Goal: Task Accomplishment & Management: Manage account settings

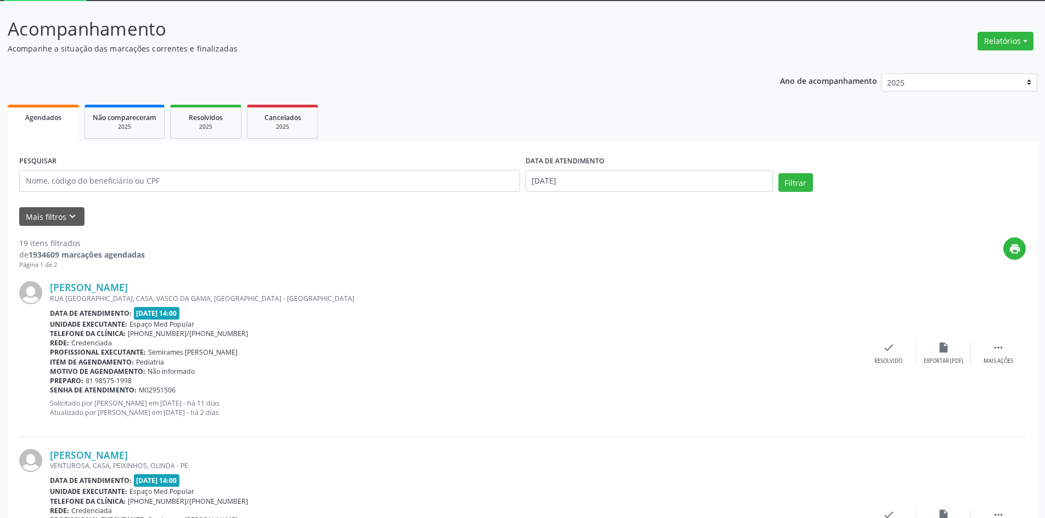
scroll to position [110, 0]
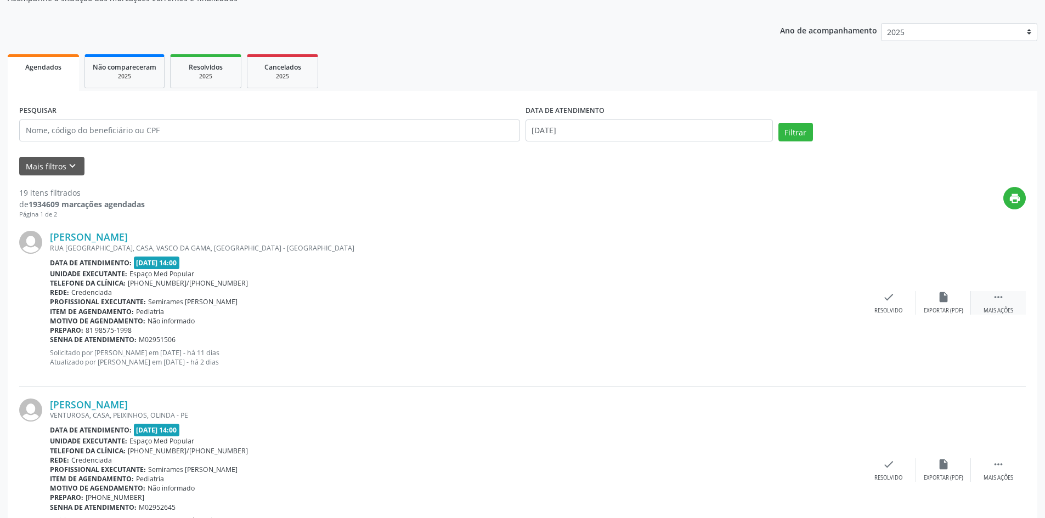
click at [989, 304] on div " Mais ações" at bounding box center [998, 303] width 55 height 24
click at [939, 305] on div "alarm_off Não compareceu" at bounding box center [943, 303] width 55 height 24
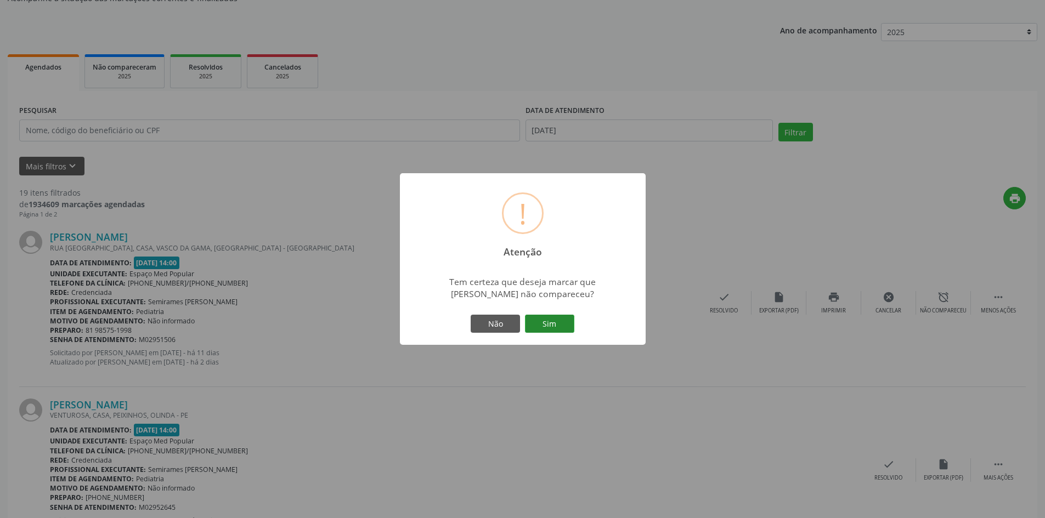
click at [564, 320] on button "Sim" at bounding box center [549, 324] width 49 height 19
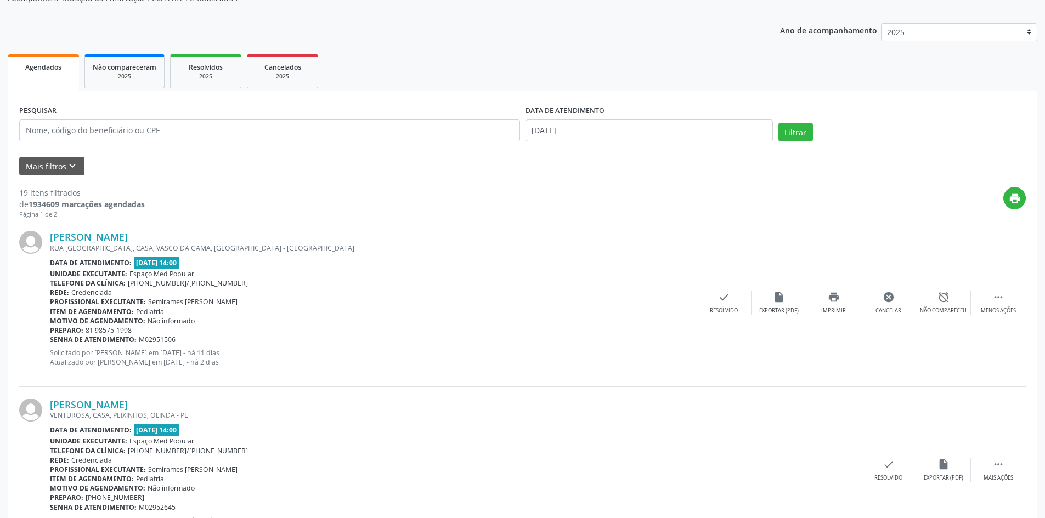
scroll to position [0, 0]
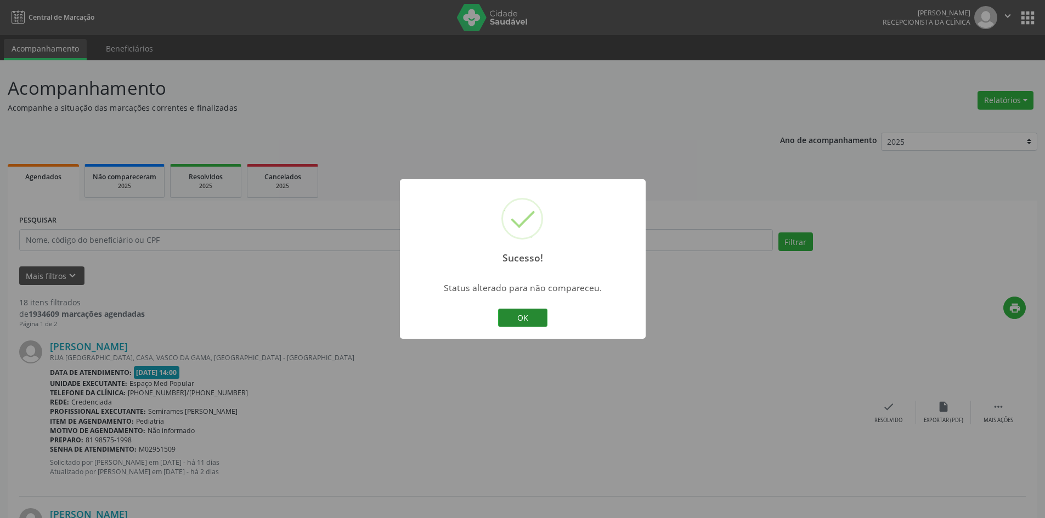
click at [542, 319] on button "OK" at bounding box center [522, 318] width 49 height 19
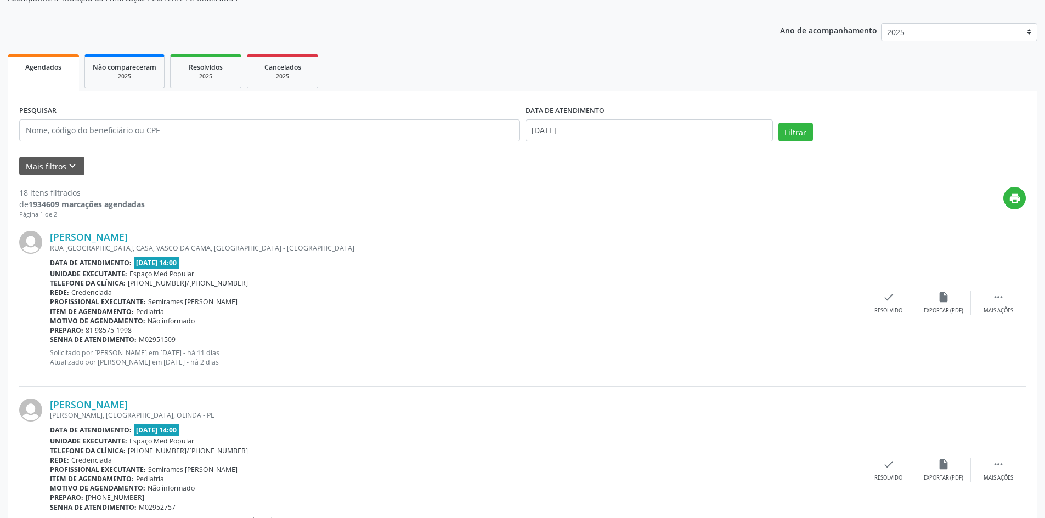
scroll to position [165, 0]
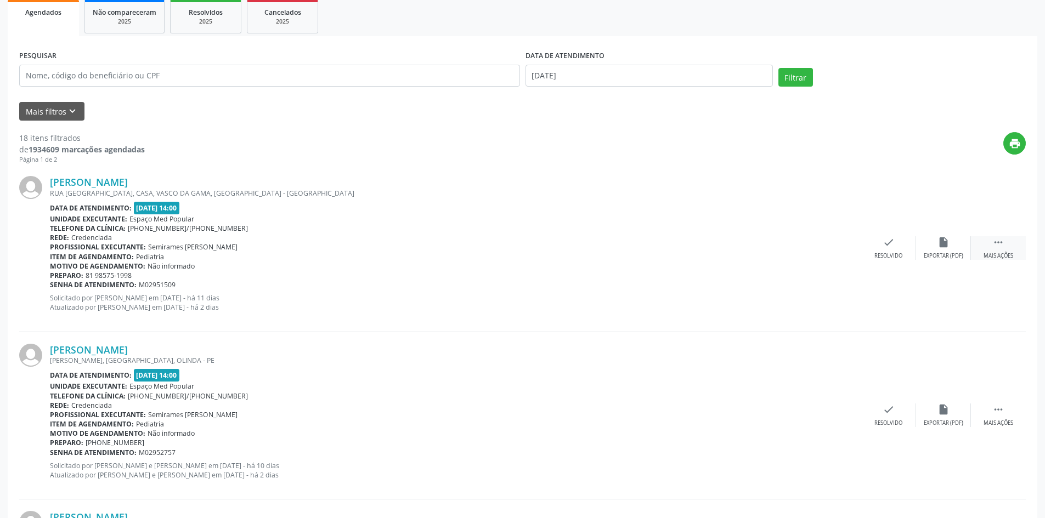
click at [1013, 244] on div " Mais ações" at bounding box center [998, 248] width 55 height 24
click at [943, 257] on div "Não compareceu" at bounding box center [943, 256] width 47 height 8
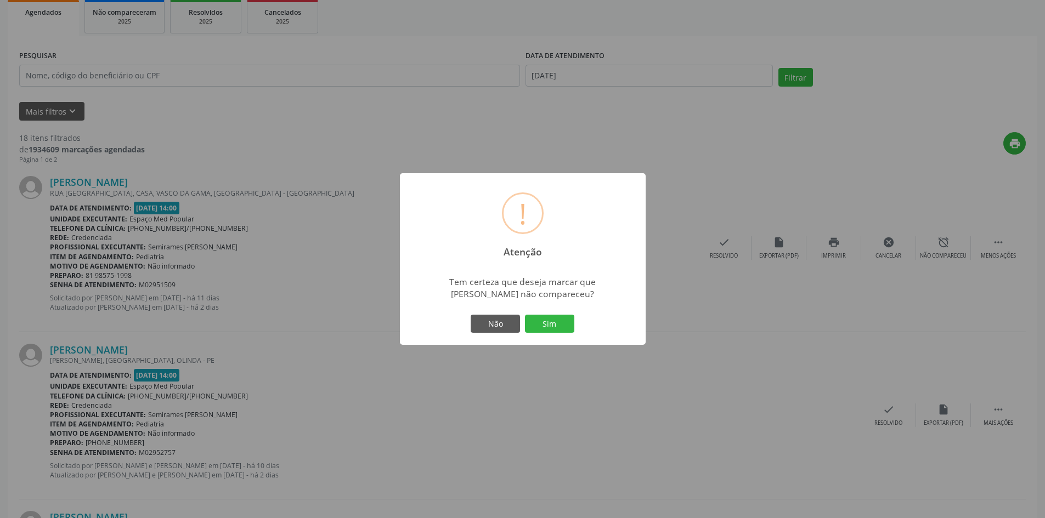
click at [574, 322] on div "Não Sim" at bounding box center [522, 324] width 109 height 23
click at [558, 324] on button "Sim" at bounding box center [549, 324] width 49 height 19
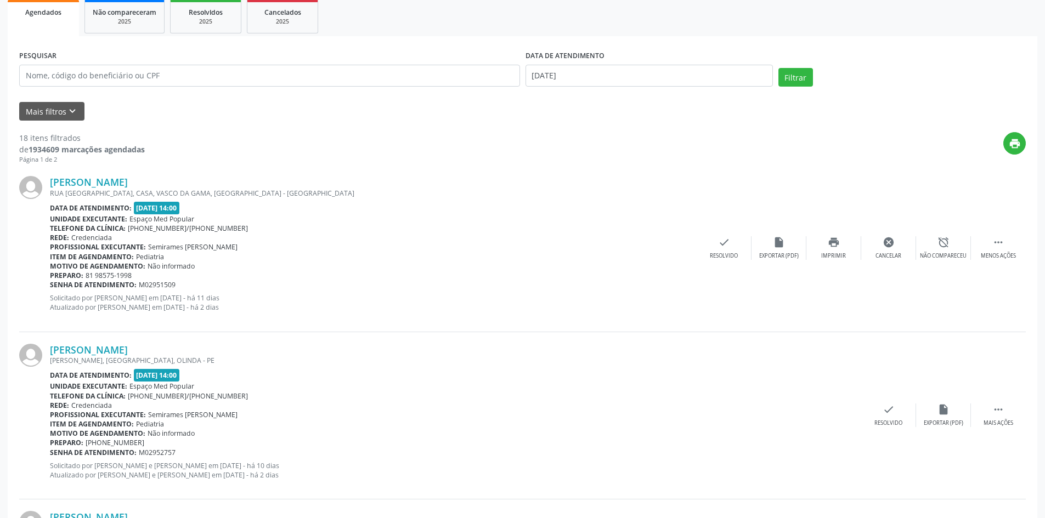
scroll to position [0, 0]
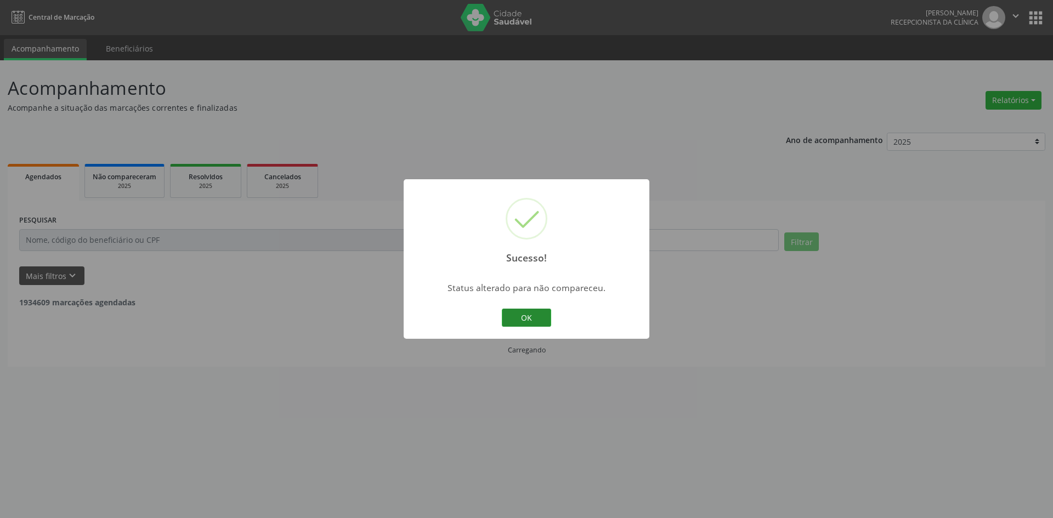
click at [520, 323] on button "OK" at bounding box center [526, 318] width 49 height 19
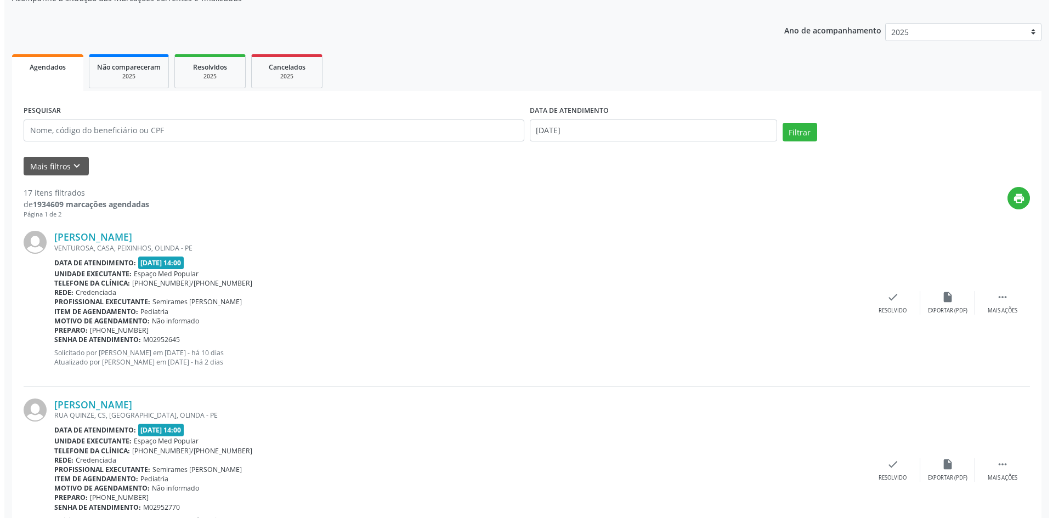
scroll to position [165, 0]
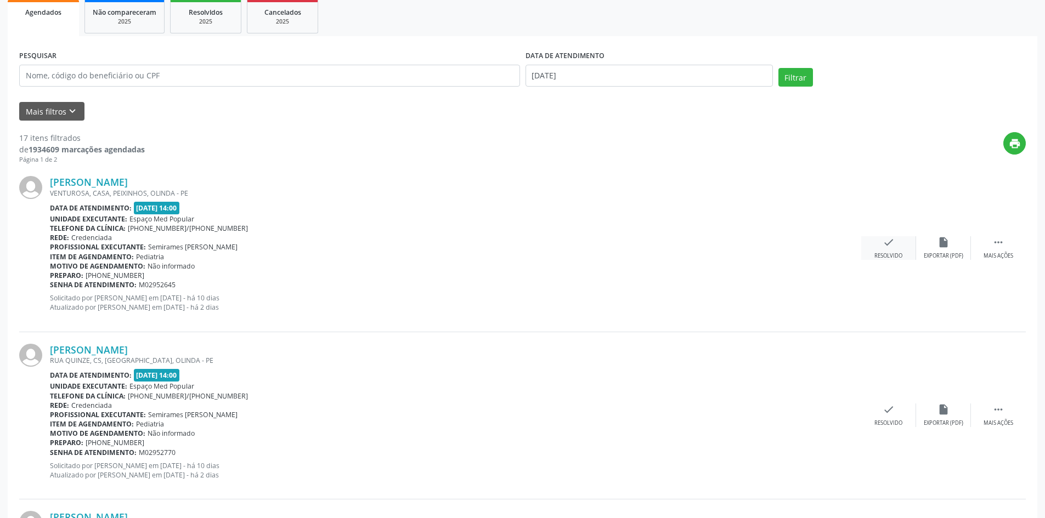
click at [898, 250] on div "check Resolvido" at bounding box center [888, 248] width 55 height 24
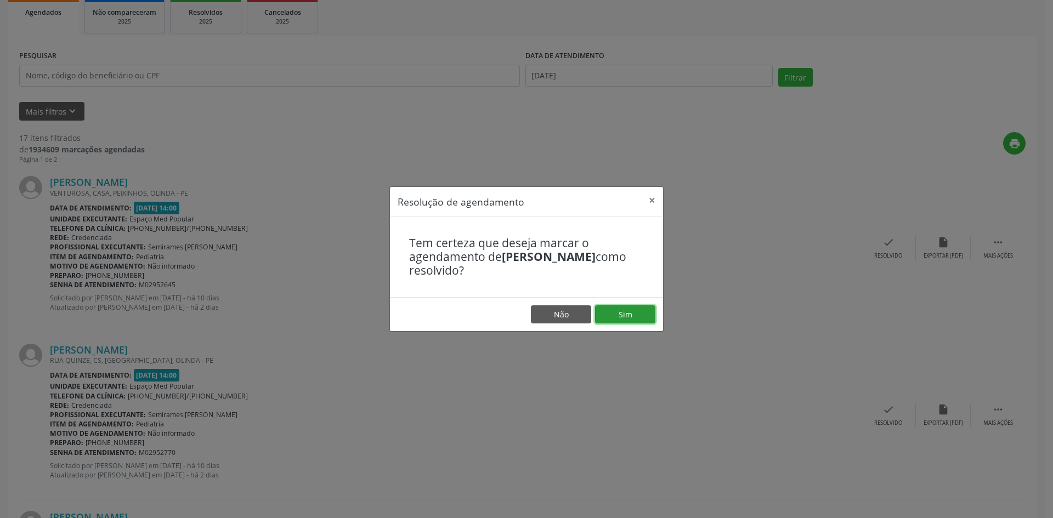
click at [619, 316] on button "Sim" at bounding box center [625, 314] width 60 height 19
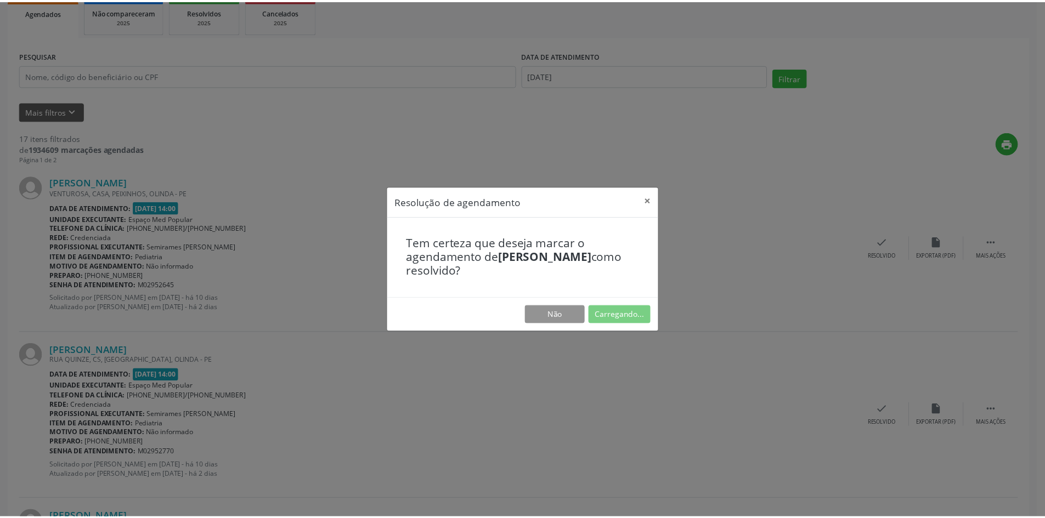
scroll to position [0, 0]
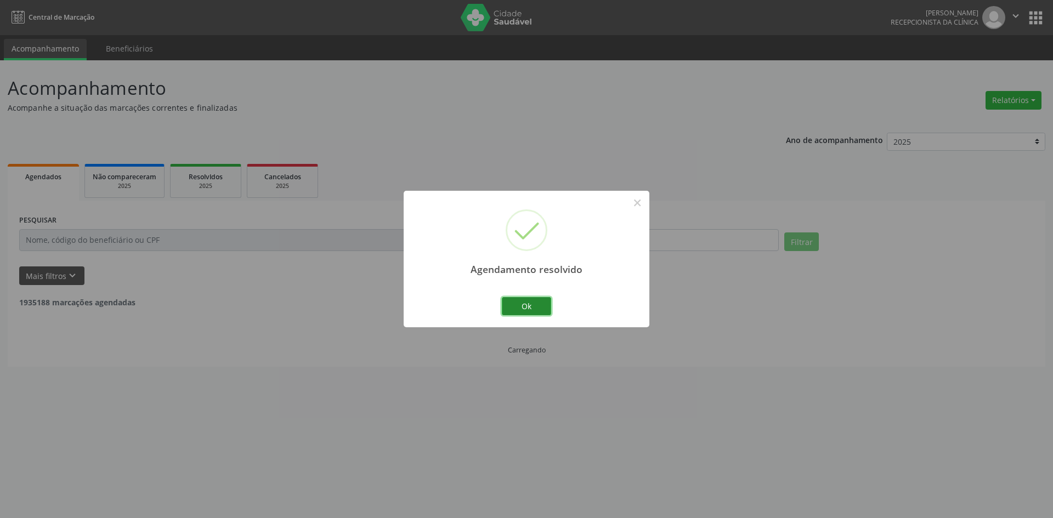
click at [514, 307] on button "Ok" at bounding box center [526, 306] width 49 height 19
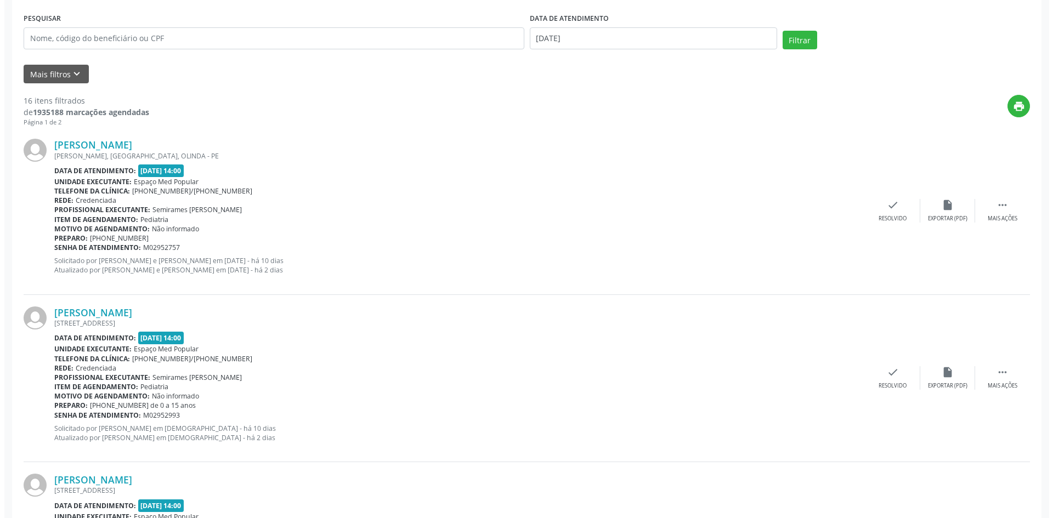
scroll to position [219, 0]
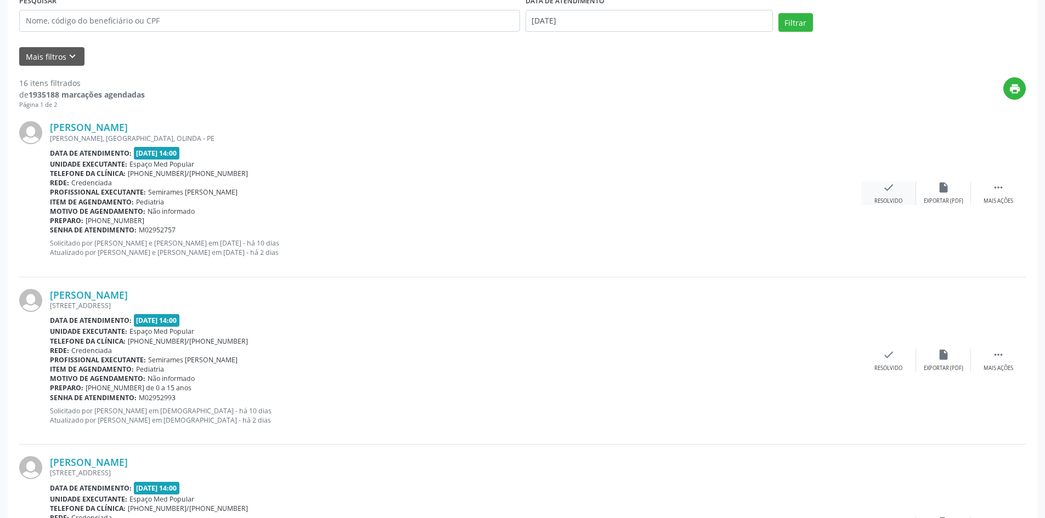
click at [908, 199] on div "check Resolvido" at bounding box center [888, 194] width 55 height 24
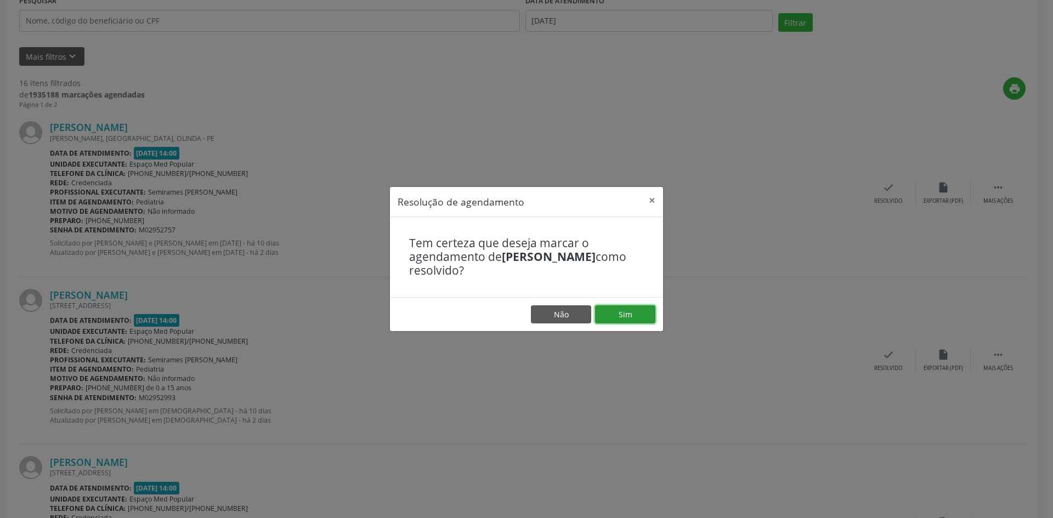
click at [619, 317] on button "Sim" at bounding box center [625, 314] width 60 height 19
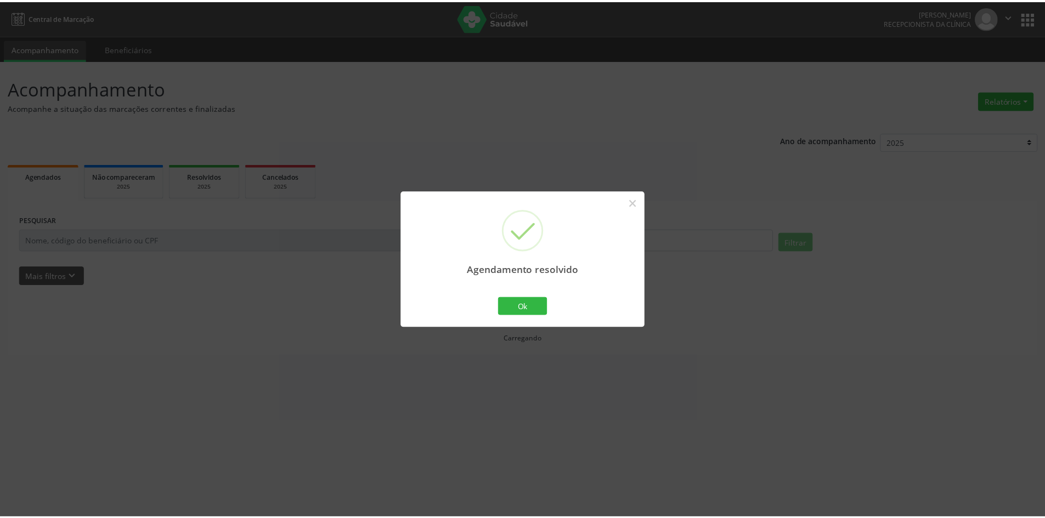
scroll to position [0, 0]
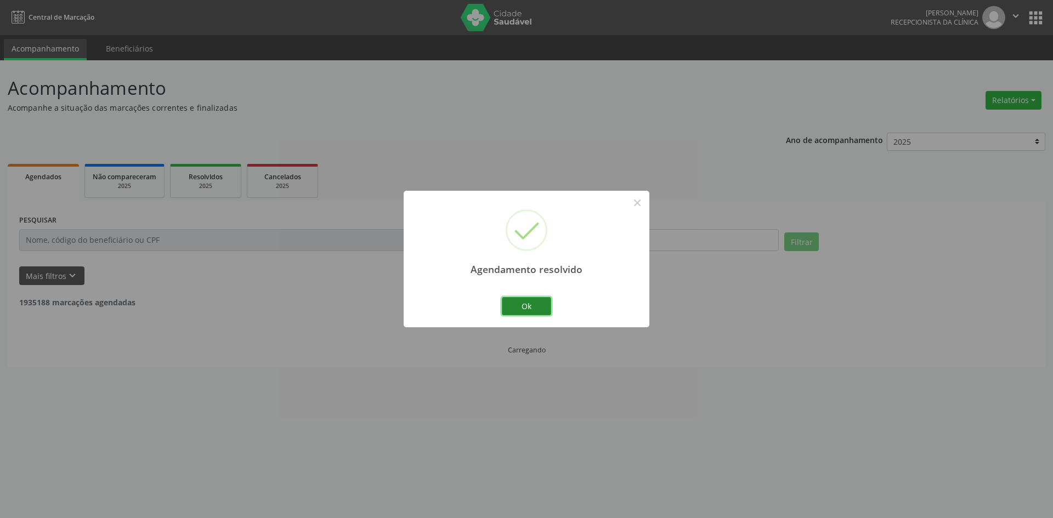
click at [517, 305] on button "Ok" at bounding box center [526, 306] width 49 height 19
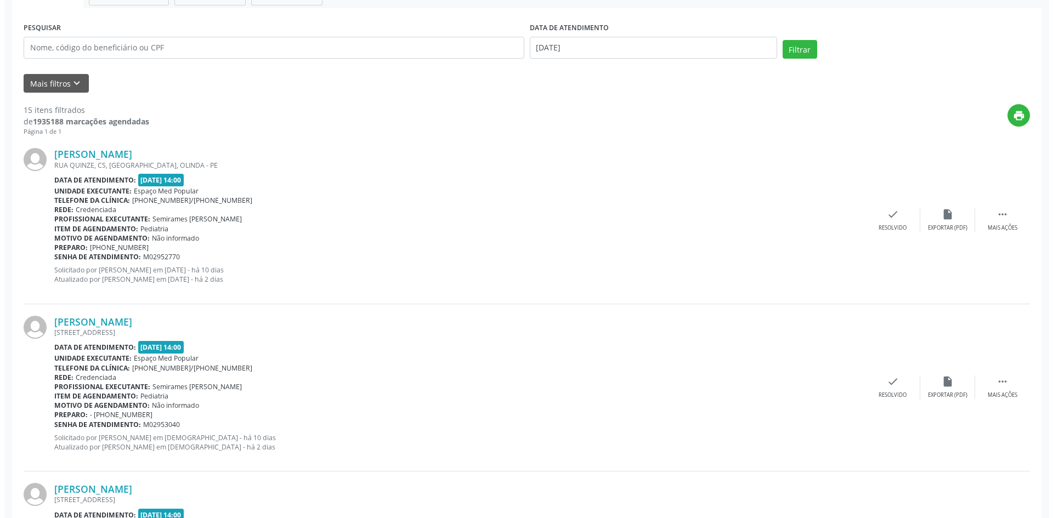
scroll to position [219, 0]
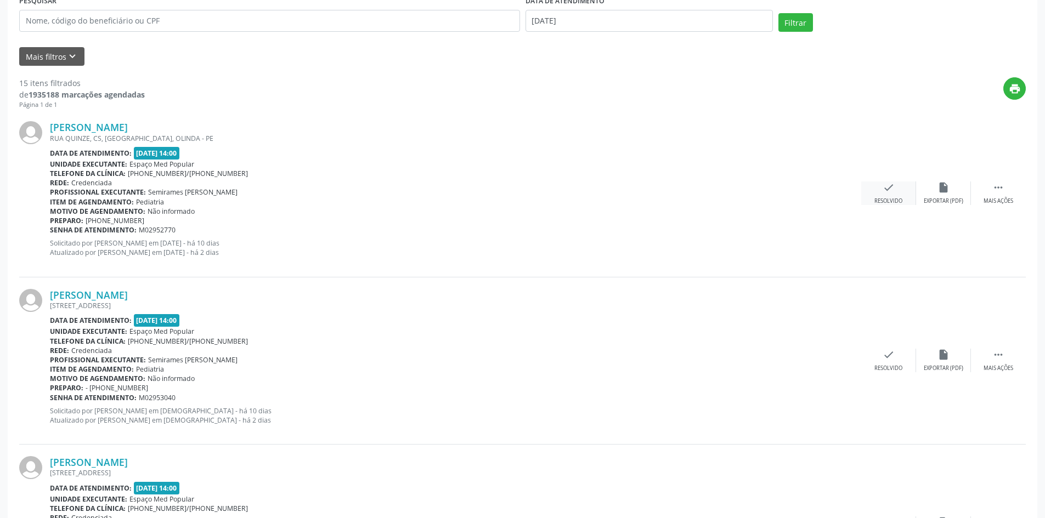
click at [882, 189] on icon "check" at bounding box center [888, 188] width 12 height 12
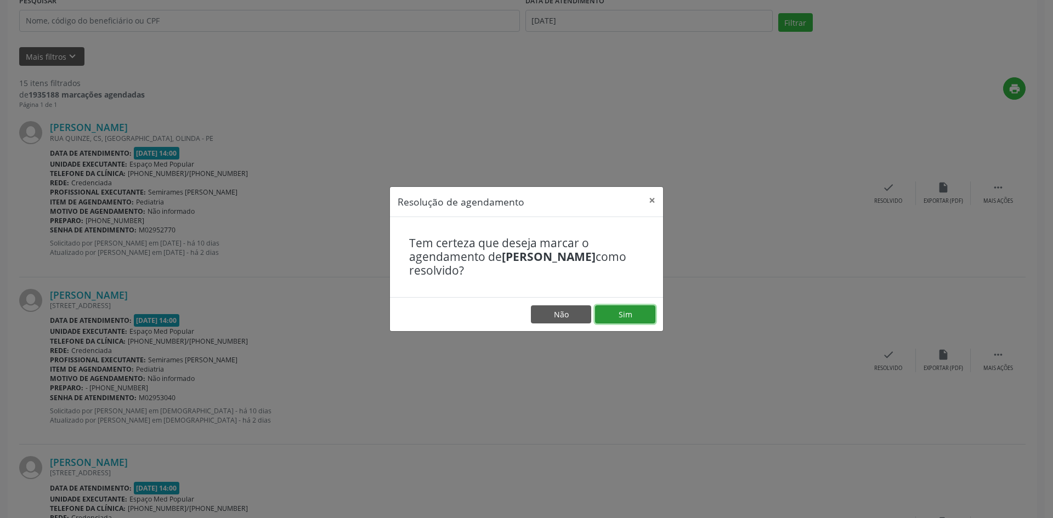
click at [631, 315] on button "Sim" at bounding box center [625, 314] width 60 height 19
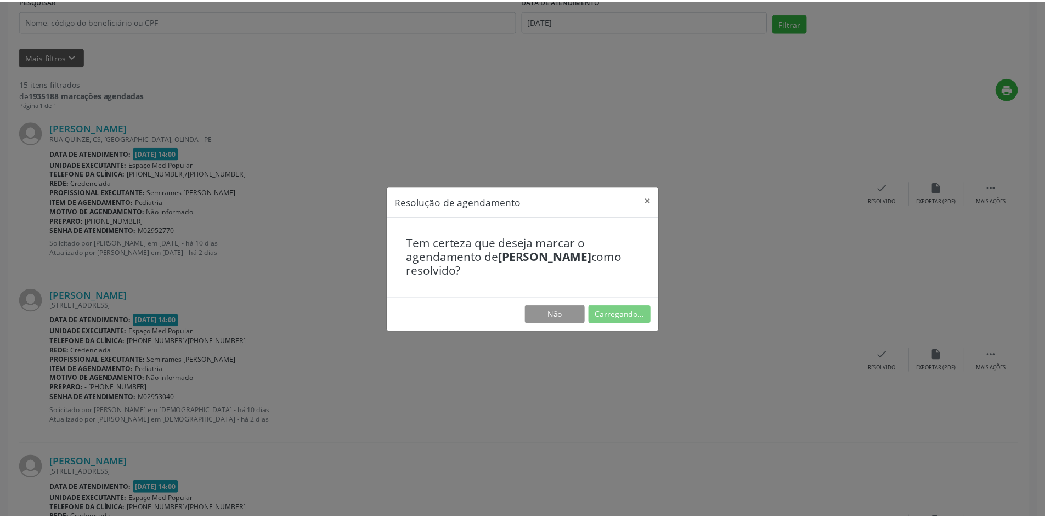
scroll to position [0, 0]
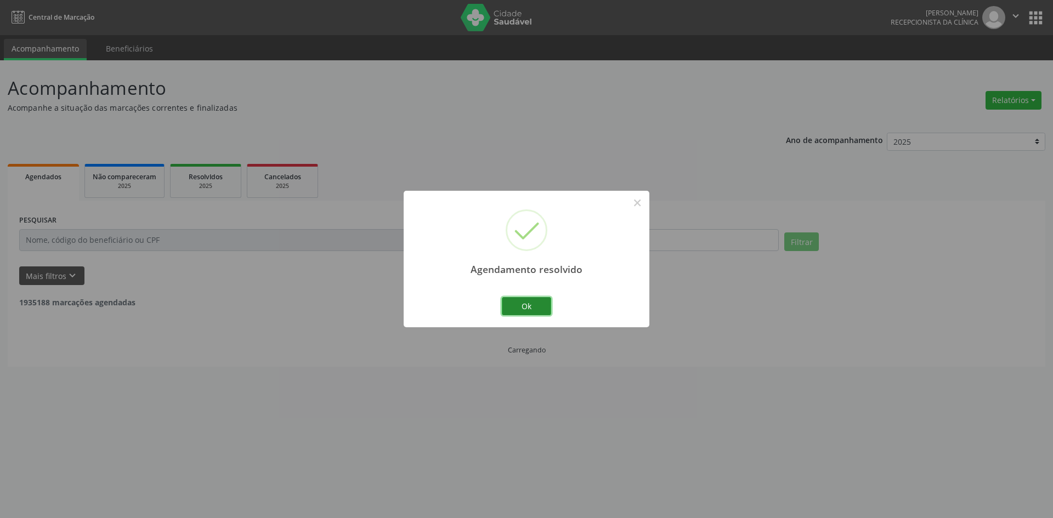
click at [521, 310] on button "Ok" at bounding box center [526, 306] width 49 height 19
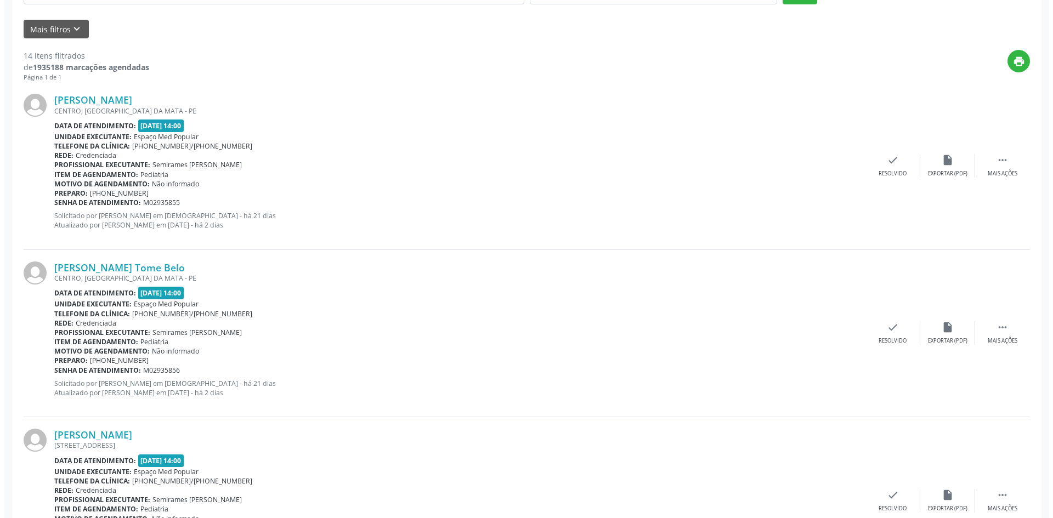
scroll to position [274, 0]
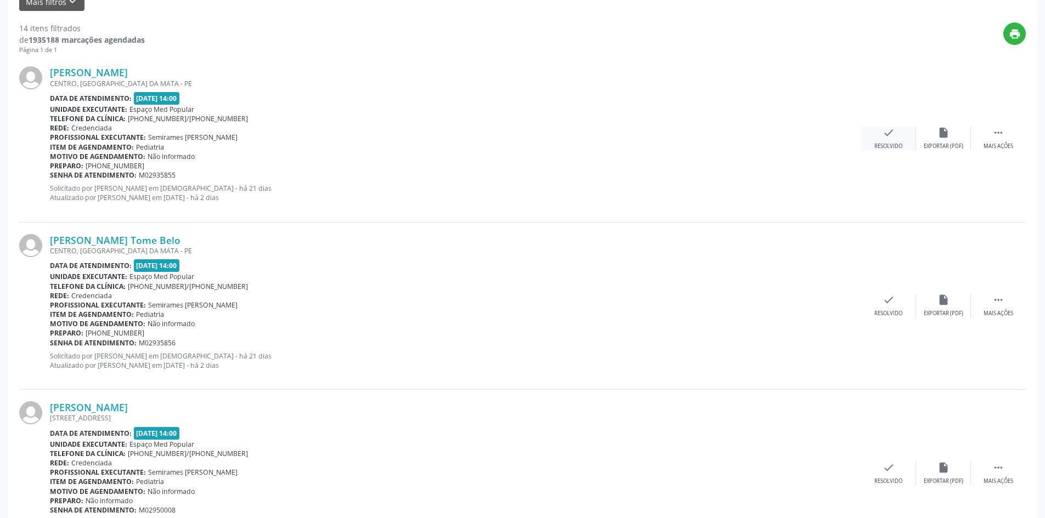
click at [886, 141] on div "check Resolvido" at bounding box center [888, 139] width 55 height 24
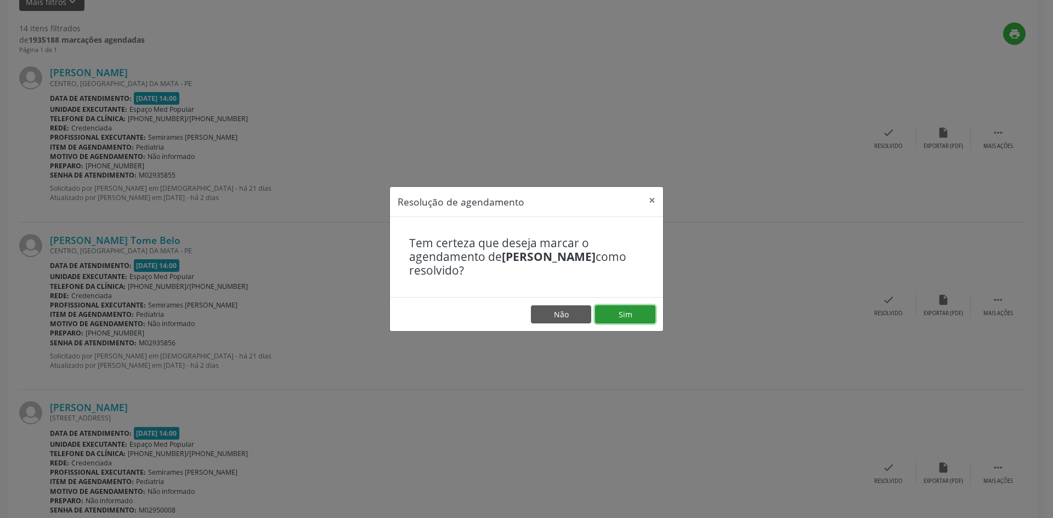
click at [618, 306] on button "Sim" at bounding box center [625, 314] width 60 height 19
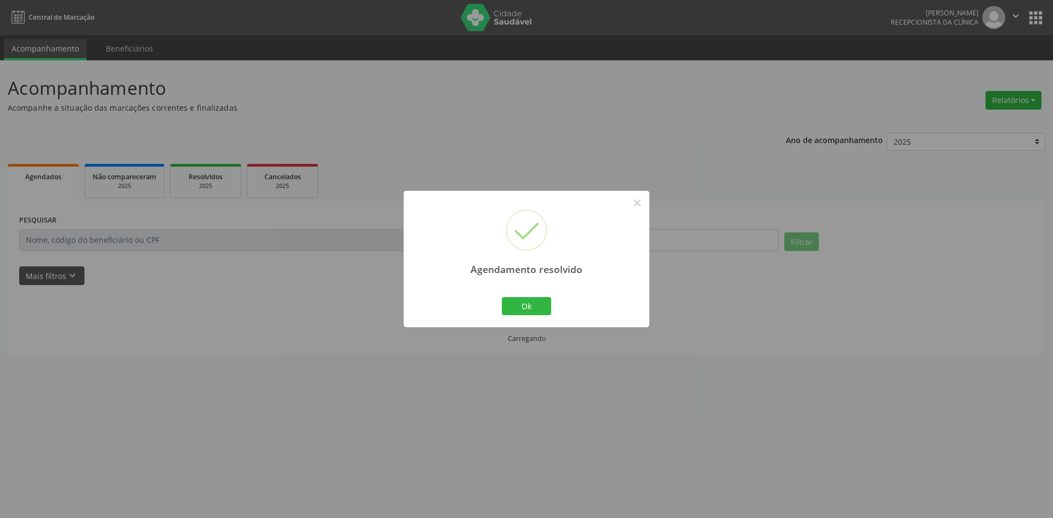
scroll to position [0, 0]
click at [513, 304] on button "Ok" at bounding box center [526, 306] width 49 height 19
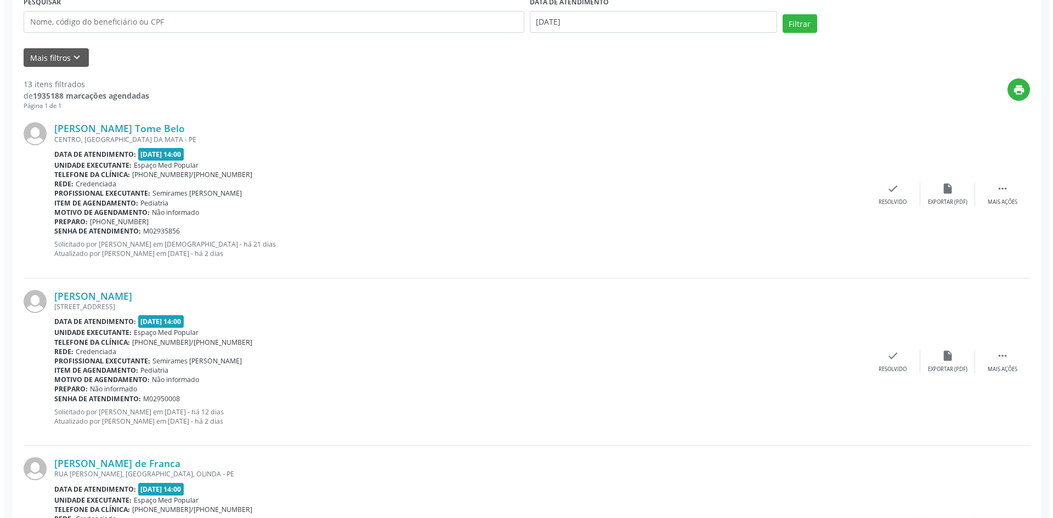
scroll to position [219, 0]
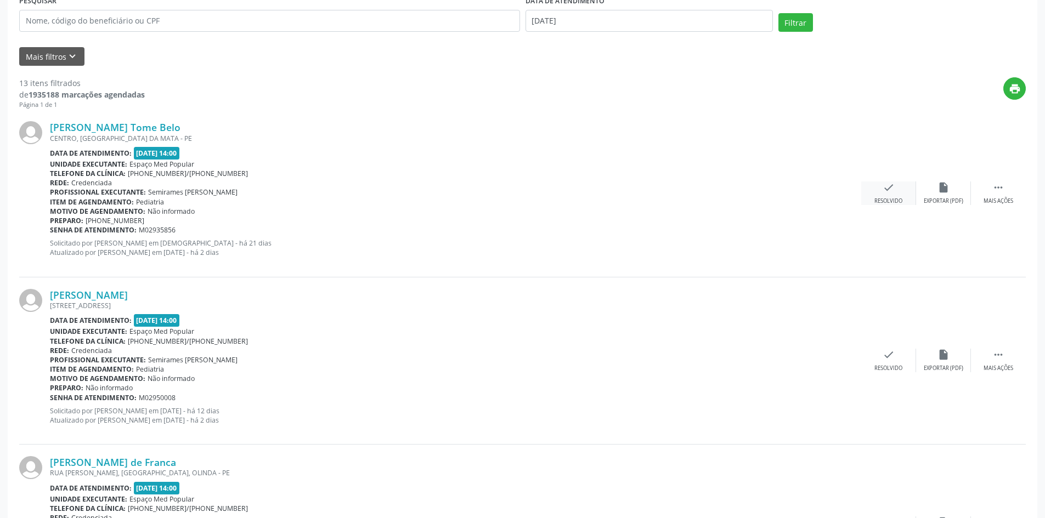
click at [872, 200] on div "check Resolvido" at bounding box center [888, 194] width 55 height 24
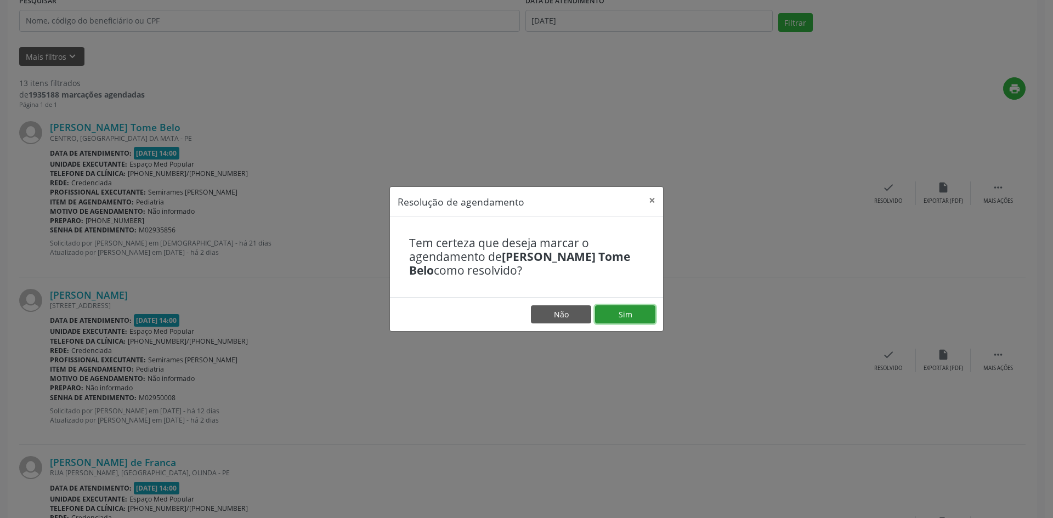
click at [634, 314] on button "Sim" at bounding box center [625, 314] width 60 height 19
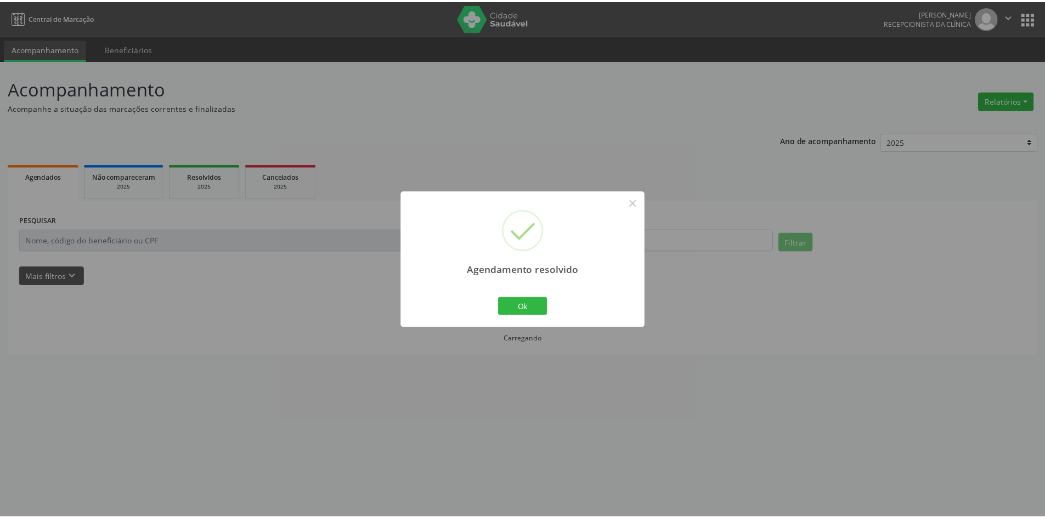
scroll to position [0, 0]
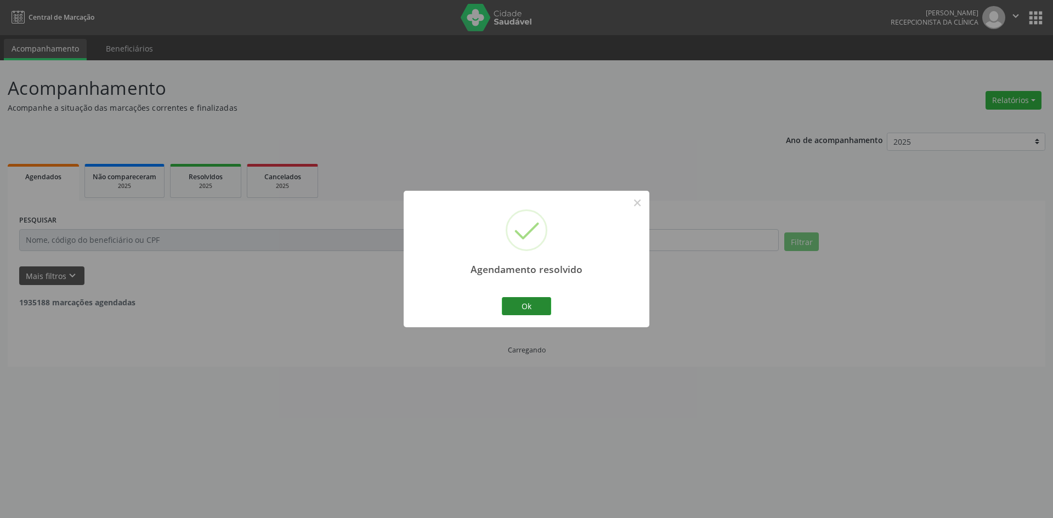
click at [539, 306] on button "Ok" at bounding box center [526, 306] width 49 height 19
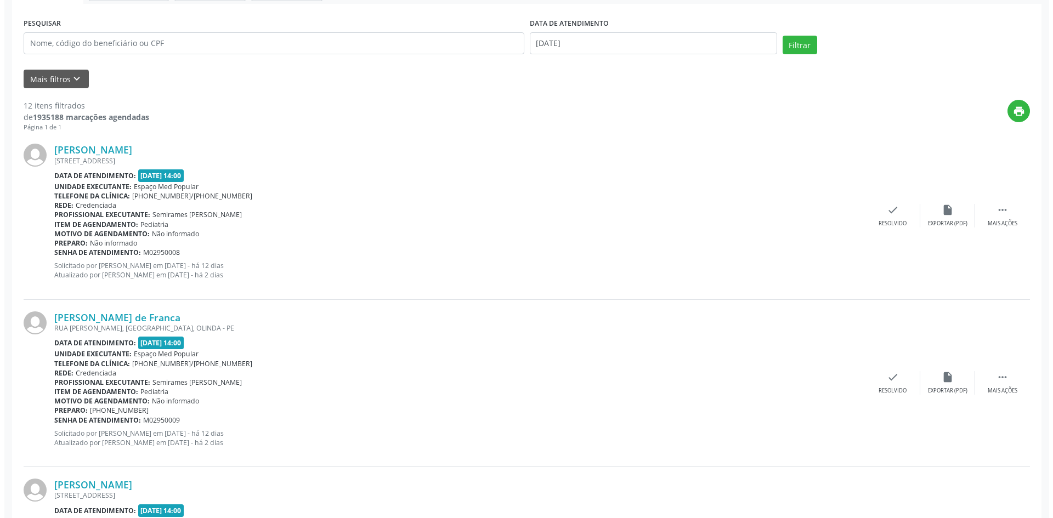
scroll to position [219, 0]
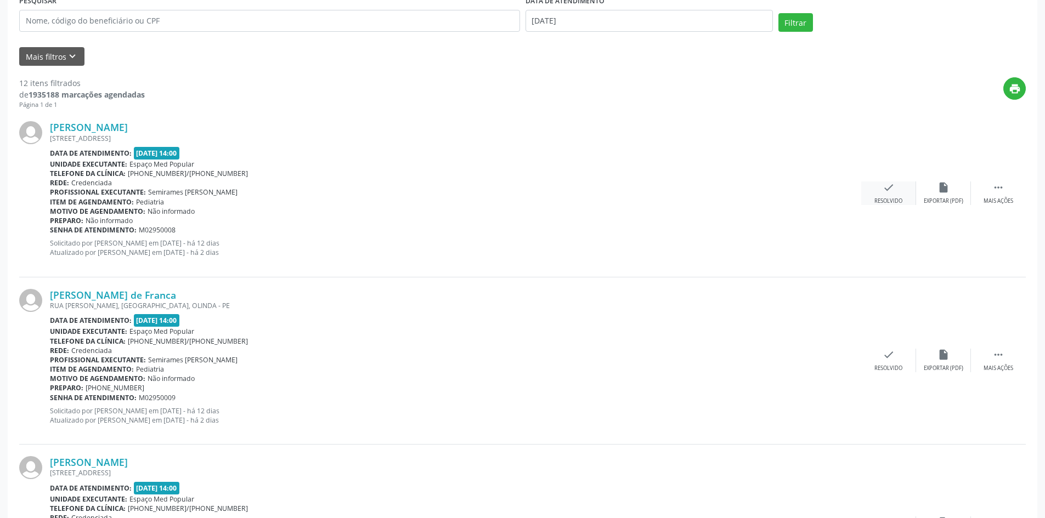
click at [903, 186] on div "check Resolvido" at bounding box center [888, 194] width 55 height 24
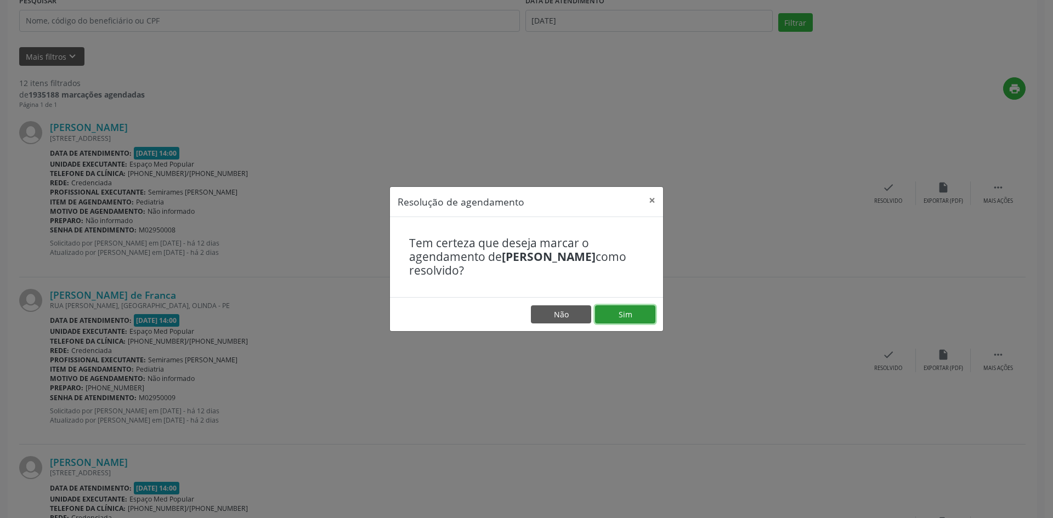
click at [633, 307] on button "Sim" at bounding box center [625, 314] width 60 height 19
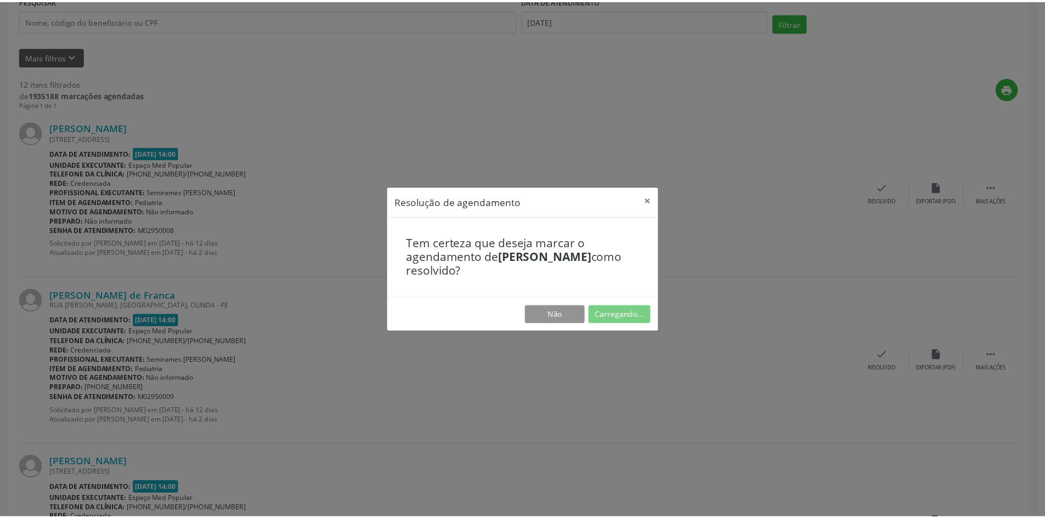
scroll to position [0, 0]
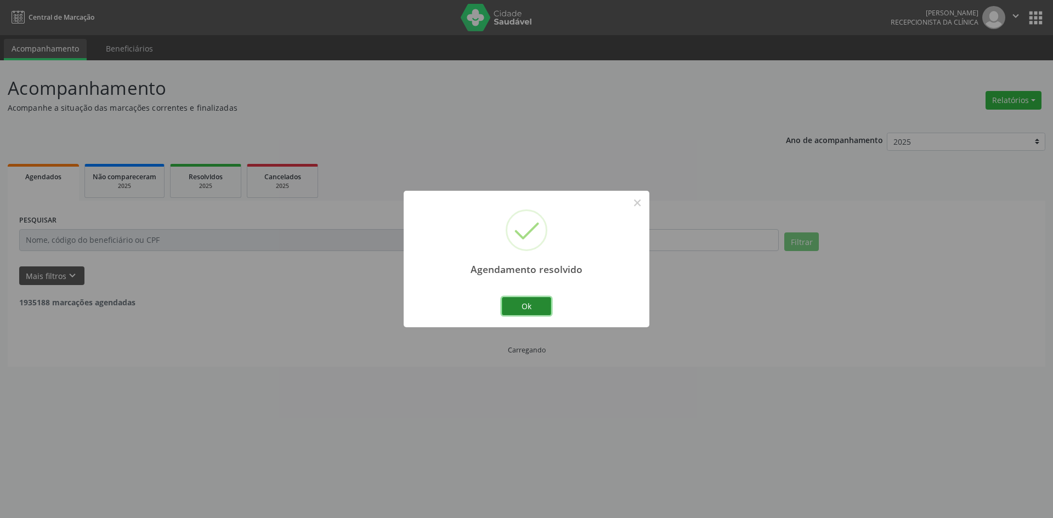
click at [521, 309] on button "Ok" at bounding box center [526, 306] width 49 height 19
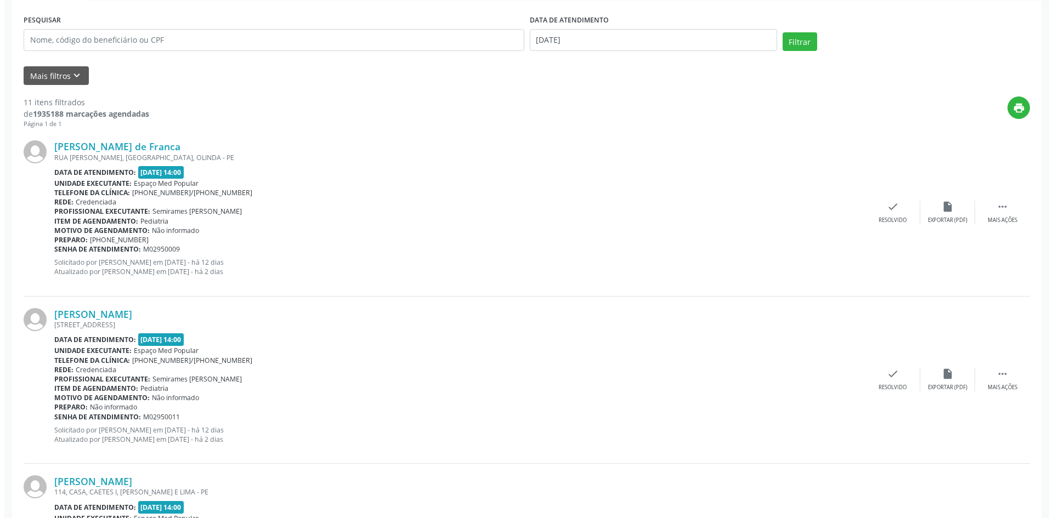
scroll to position [219, 0]
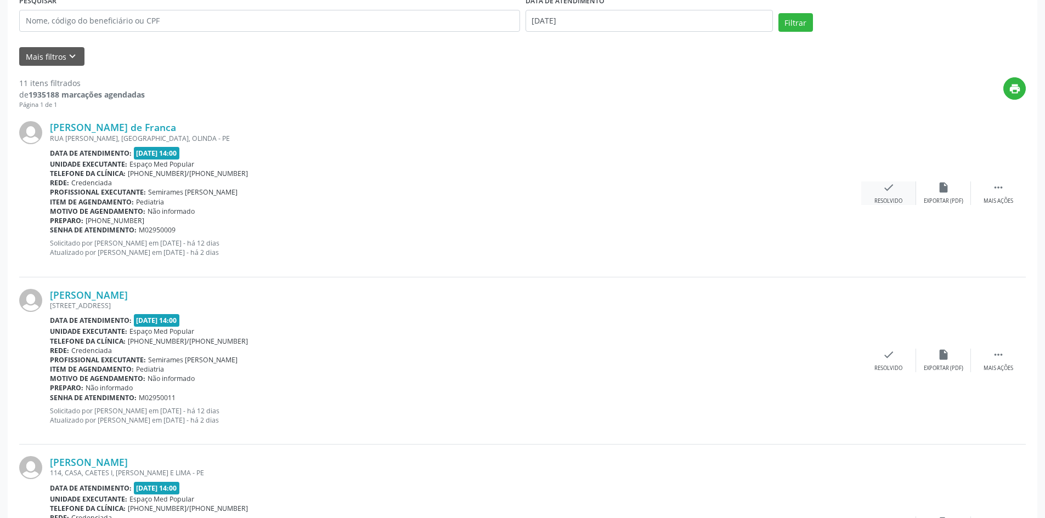
click at [873, 193] on div "check Resolvido" at bounding box center [888, 194] width 55 height 24
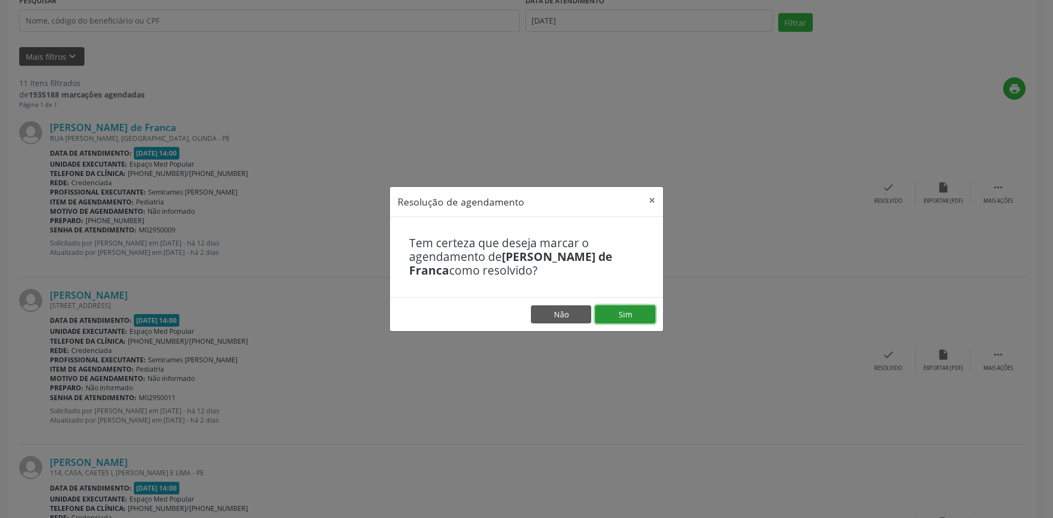
click at [642, 318] on button "Sim" at bounding box center [625, 314] width 60 height 19
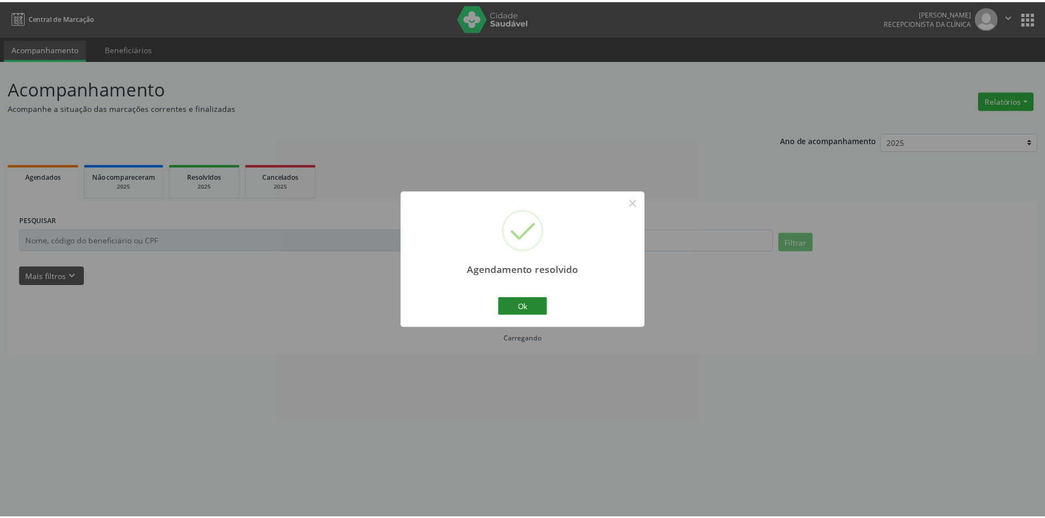
scroll to position [0, 0]
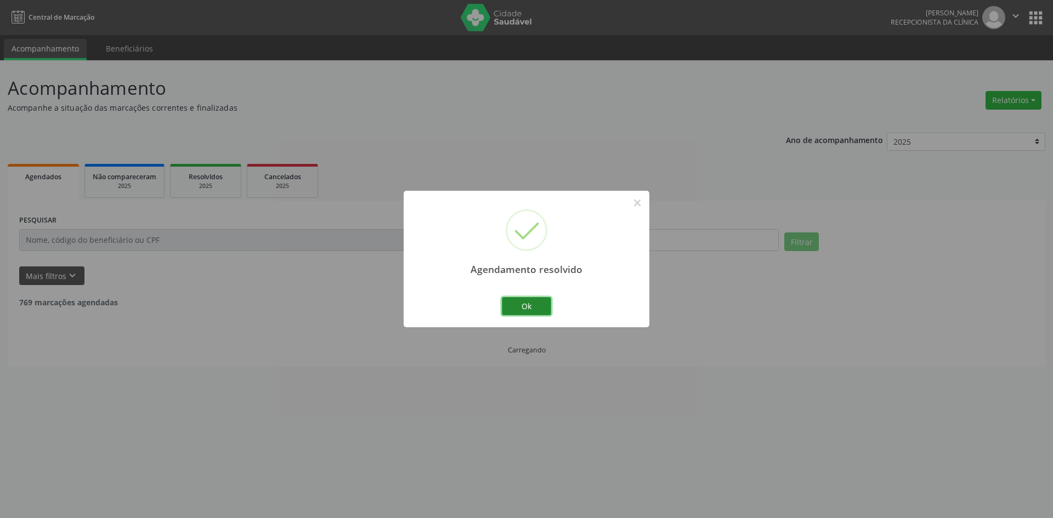
click at [508, 304] on button "Ok" at bounding box center [526, 306] width 49 height 19
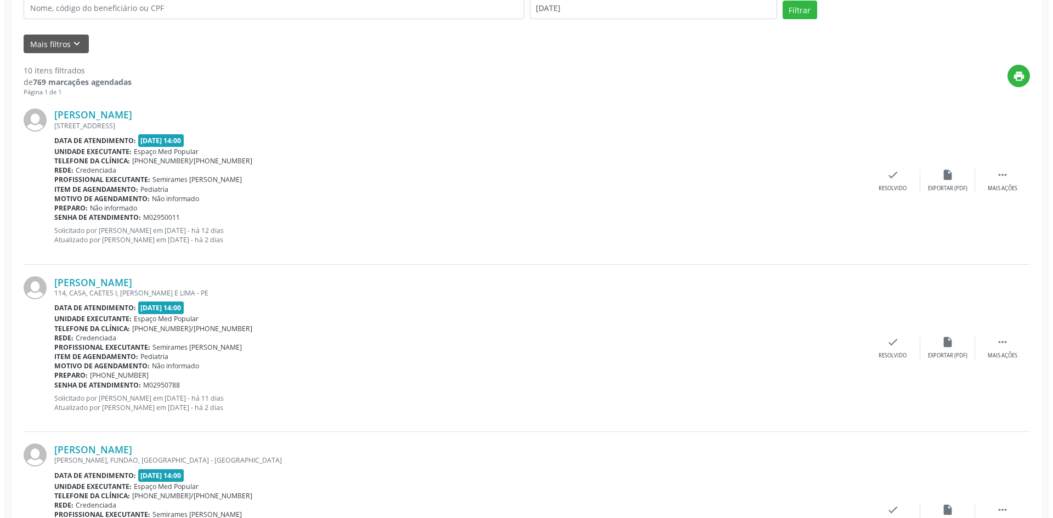
scroll to position [219, 0]
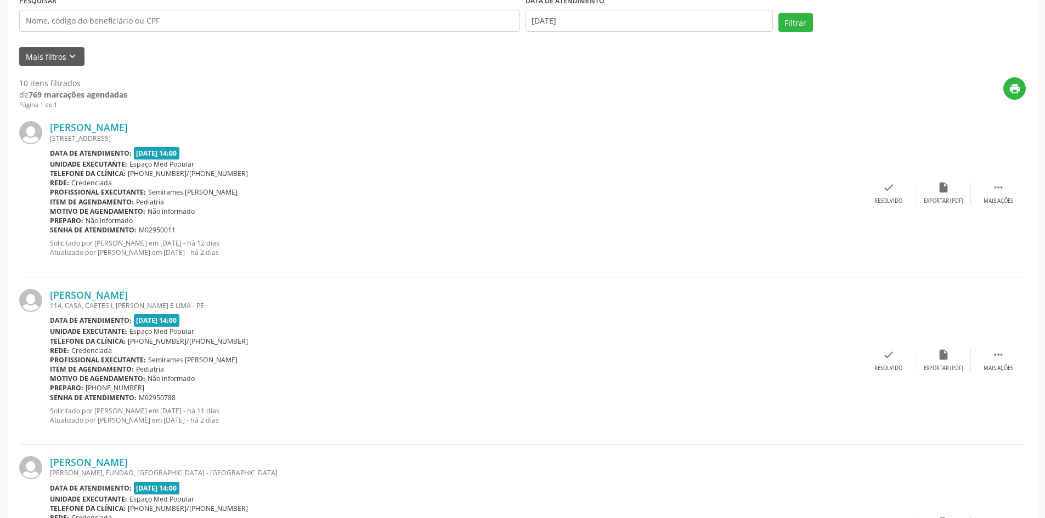
click at [881, 206] on div "[PERSON_NAME] [STREET_ADDRESS] Data de atendimento: [DATE] 14:00 Unidade execut…" at bounding box center [522, 193] width 1006 height 167
click at [891, 194] on div "check Resolvido" at bounding box center [888, 194] width 55 height 24
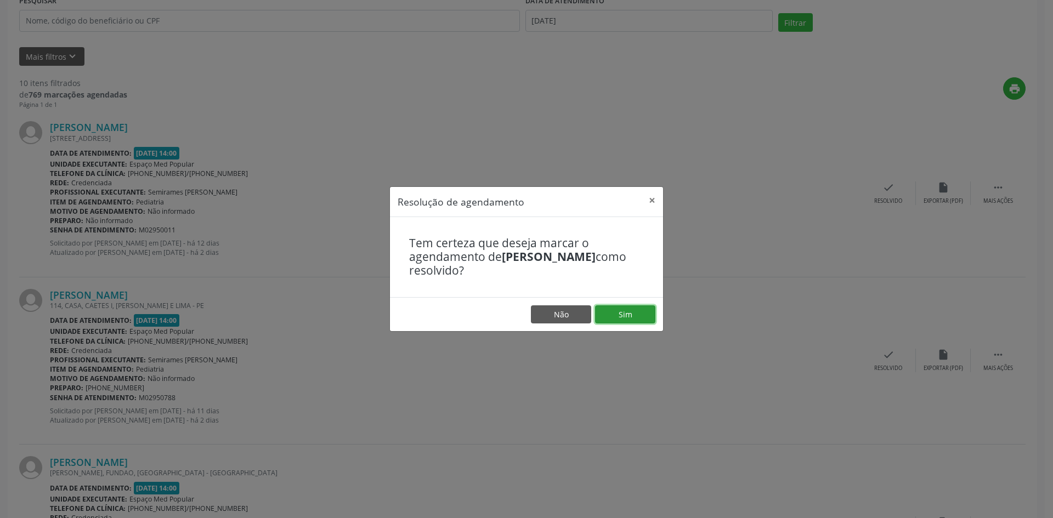
click at [600, 310] on button "Sim" at bounding box center [625, 314] width 60 height 19
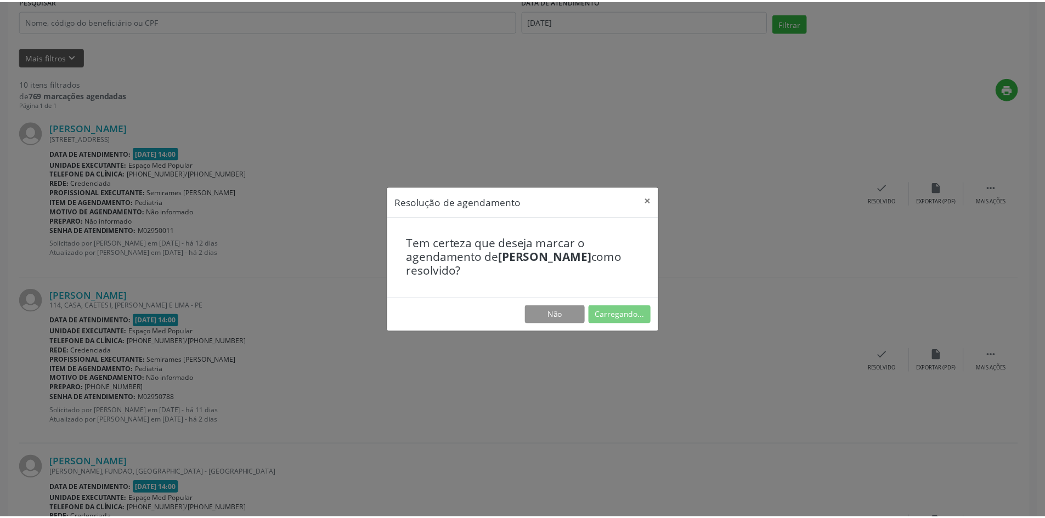
scroll to position [0, 0]
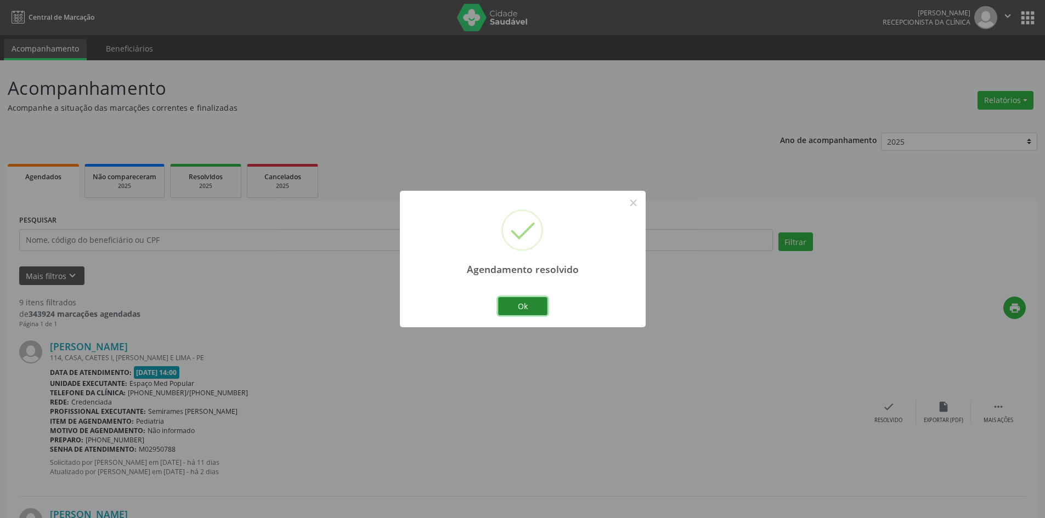
click at [534, 305] on button "Ok" at bounding box center [522, 306] width 49 height 19
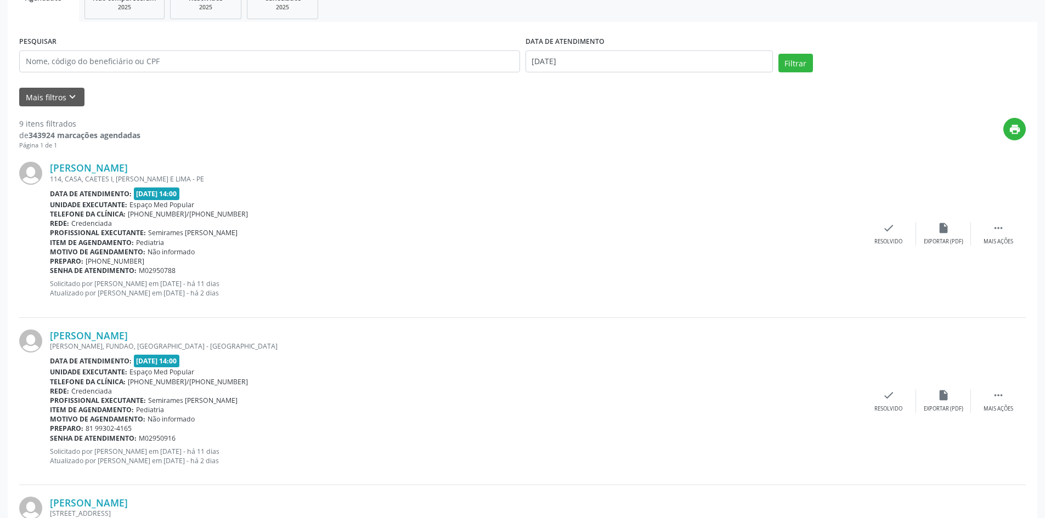
scroll to position [165, 0]
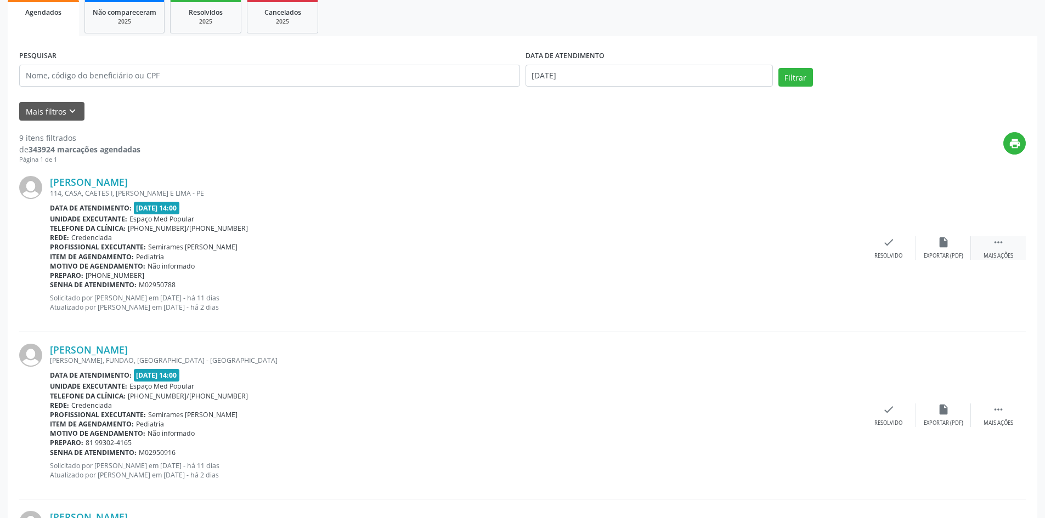
click at [996, 242] on icon "" at bounding box center [998, 242] width 12 height 12
click at [934, 251] on div "alarm_off Não compareceu" at bounding box center [943, 248] width 55 height 24
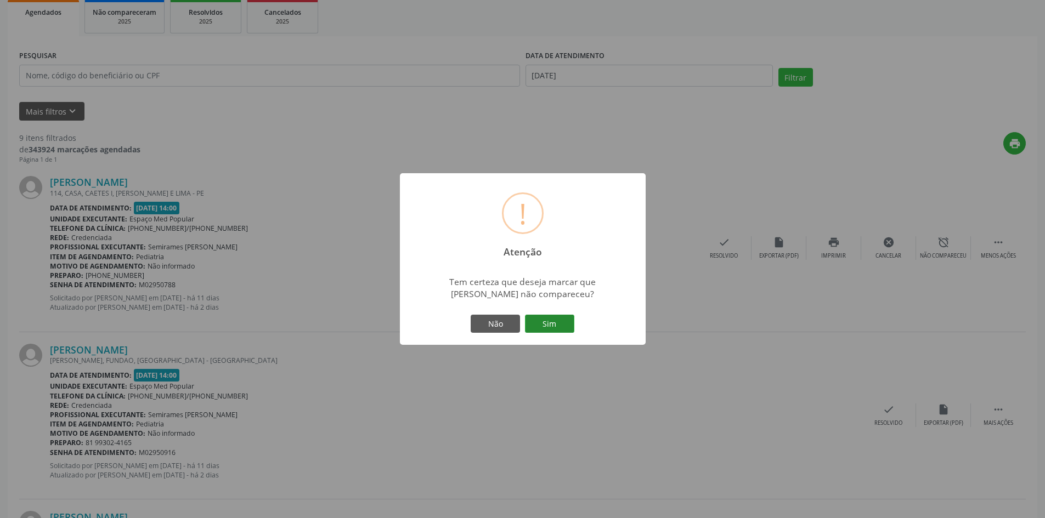
click at [569, 321] on button "Sim" at bounding box center [549, 324] width 49 height 19
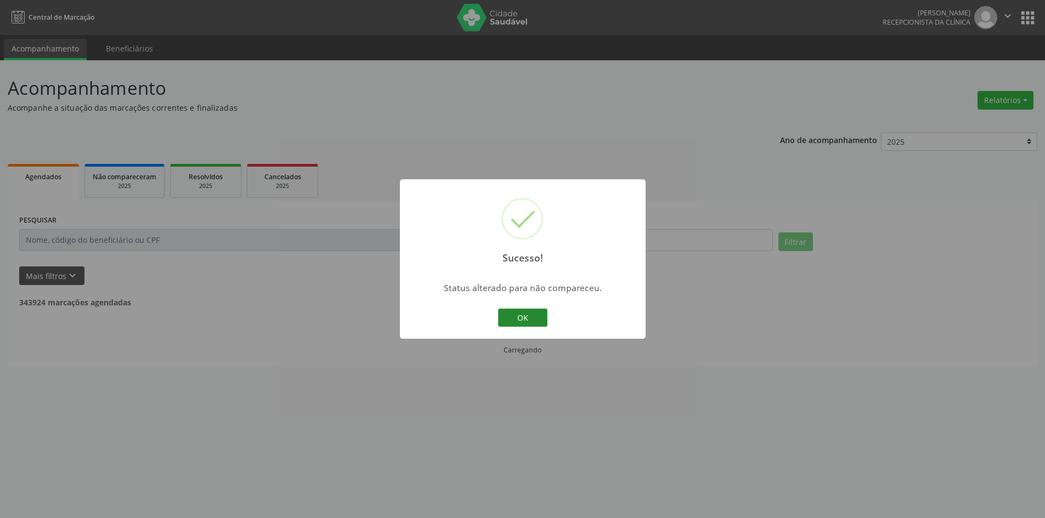
scroll to position [0, 0]
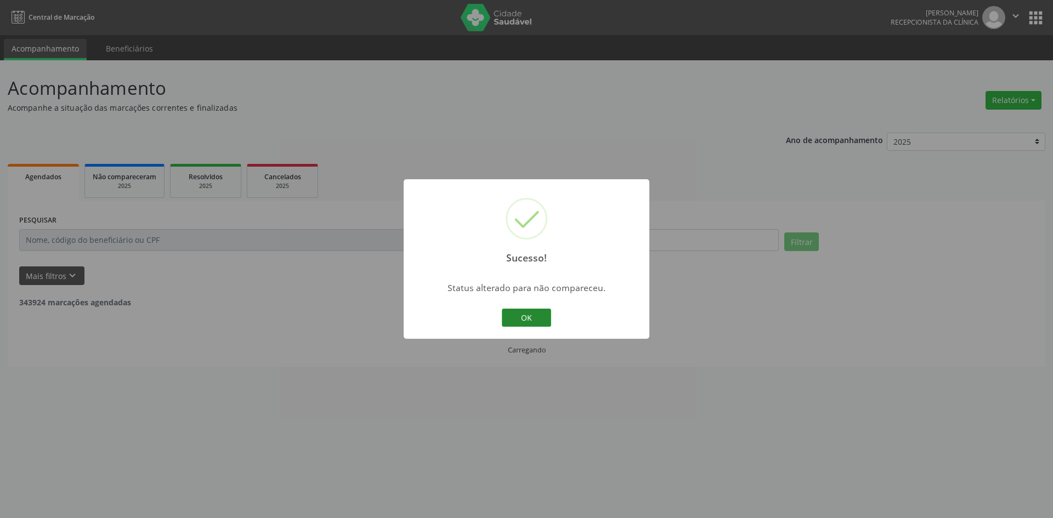
click at [520, 316] on button "OK" at bounding box center [526, 318] width 49 height 19
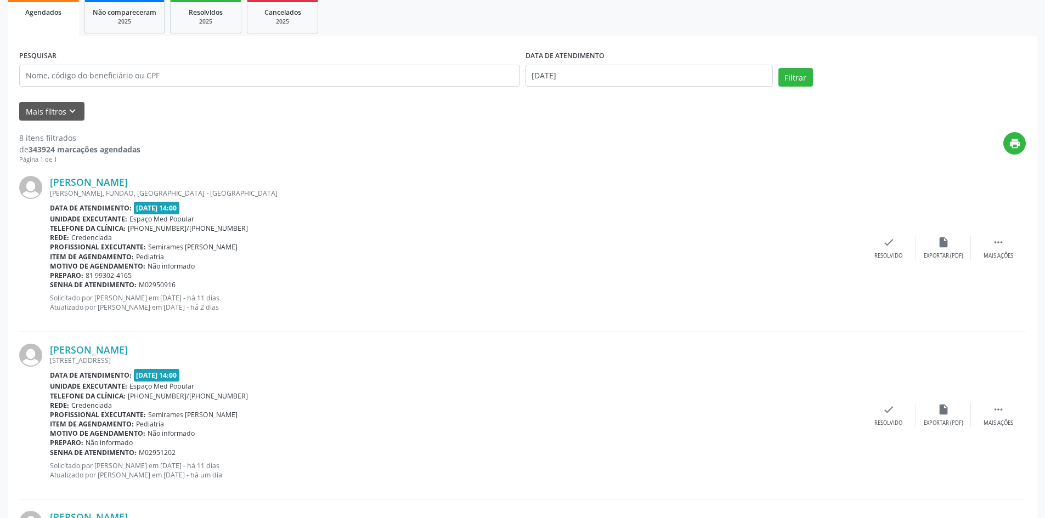
scroll to position [219, 0]
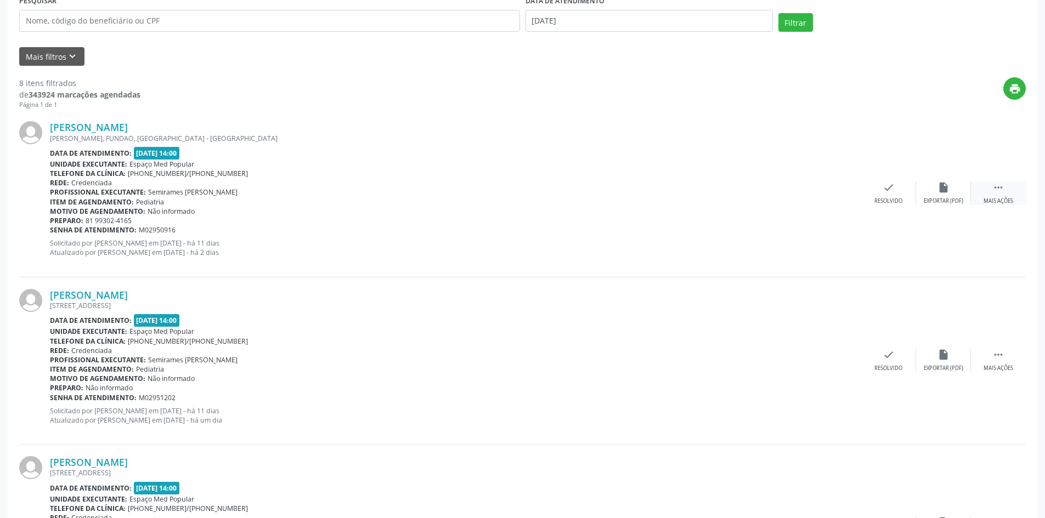
click at [1004, 190] on div " Mais ações" at bounding box center [998, 194] width 55 height 24
click at [948, 199] on div "Não compareceu" at bounding box center [943, 201] width 47 height 8
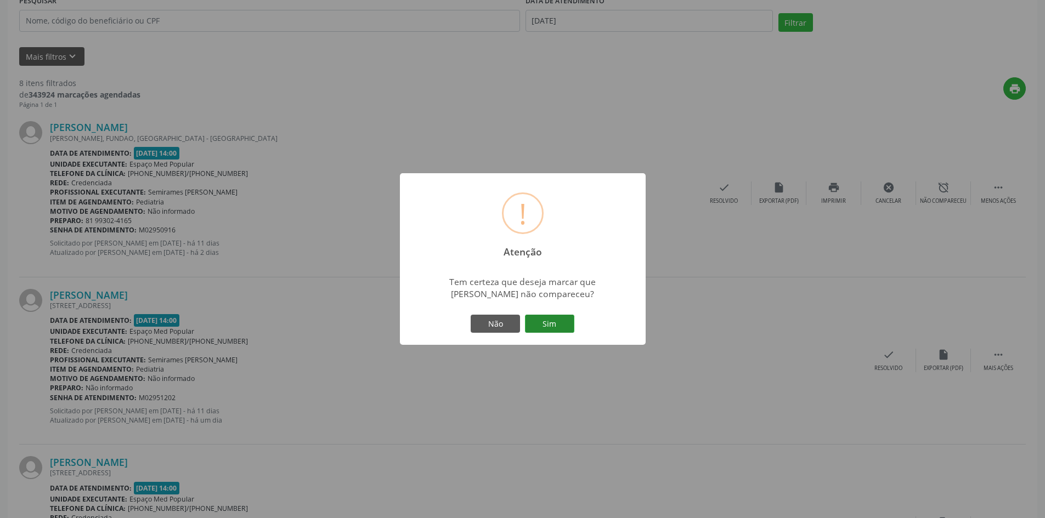
click at [572, 328] on button "Sim" at bounding box center [549, 324] width 49 height 19
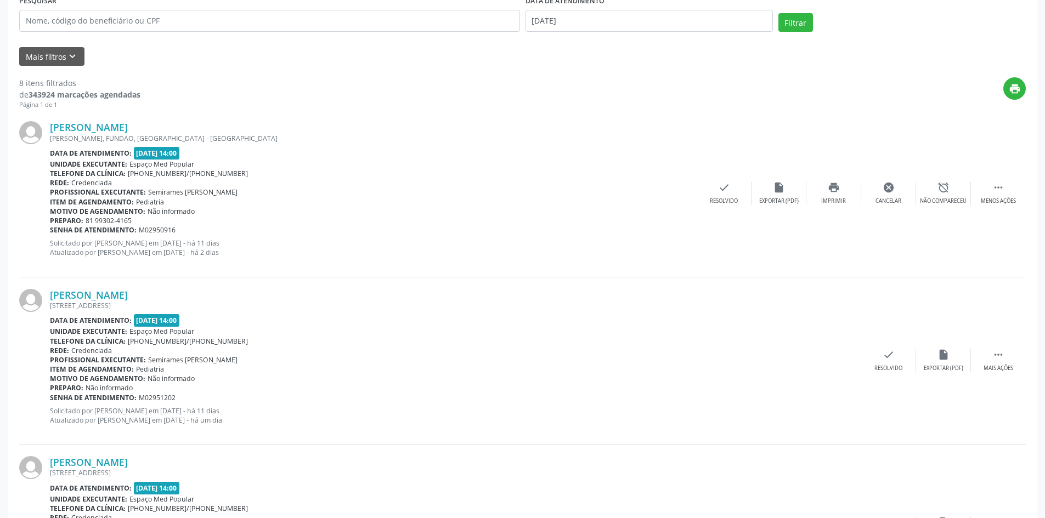
scroll to position [0, 0]
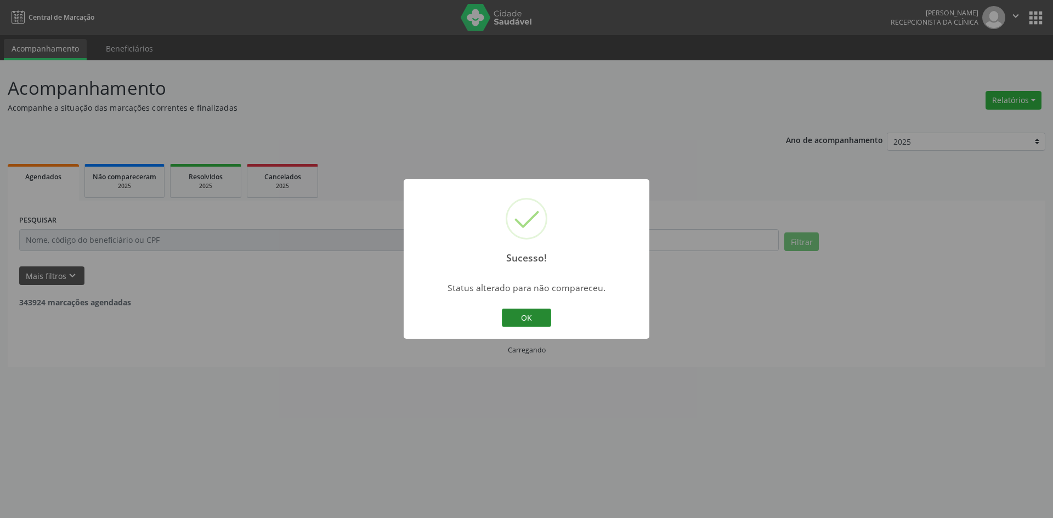
click at [519, 312] on button "OK" at bounding box center [526, 318] width 49 height 19
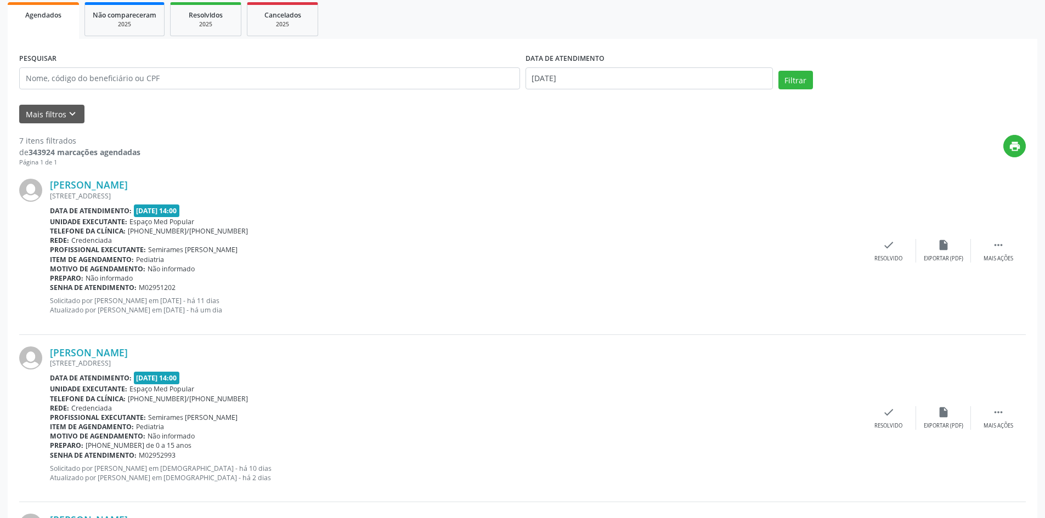
scroll to position [165, 0]
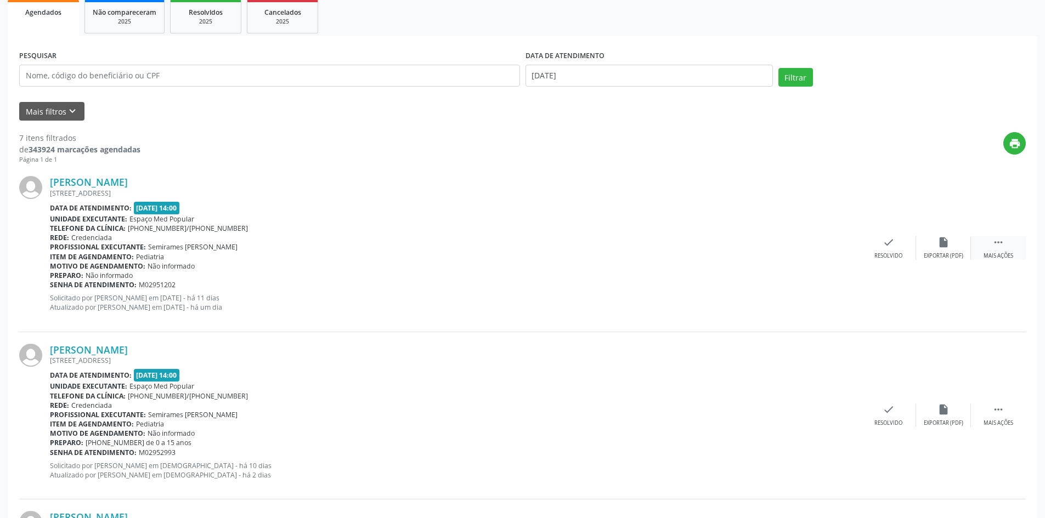
click at [998, 241] on icon "" at bounding box center [998, 242] width 12 height 12
click at [944, 251] on div "alarm_off Não compareceu" at bounding box center [943, 248] width 55 height 24
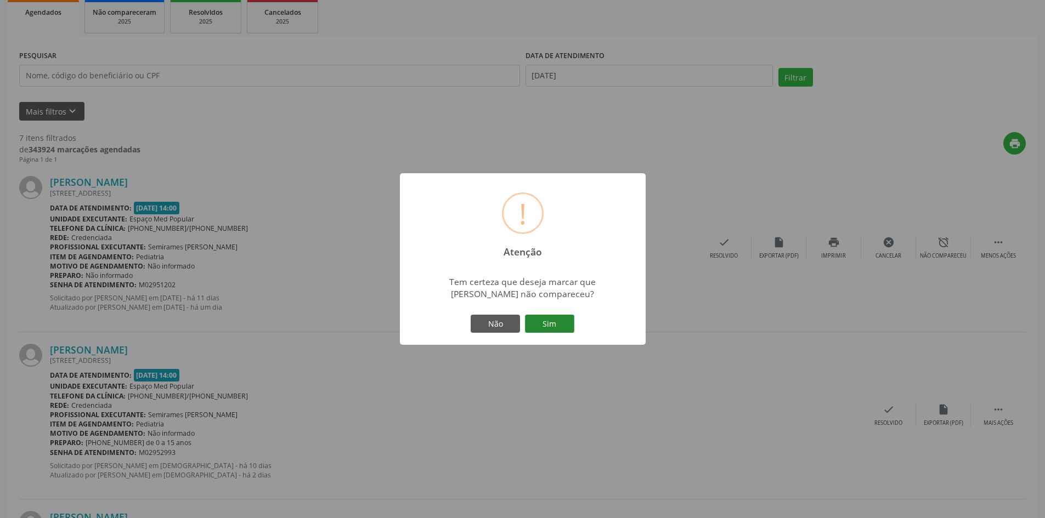
click at [552, 320] on button "Sim" at bounding box center [549, 324] width 49 height 19
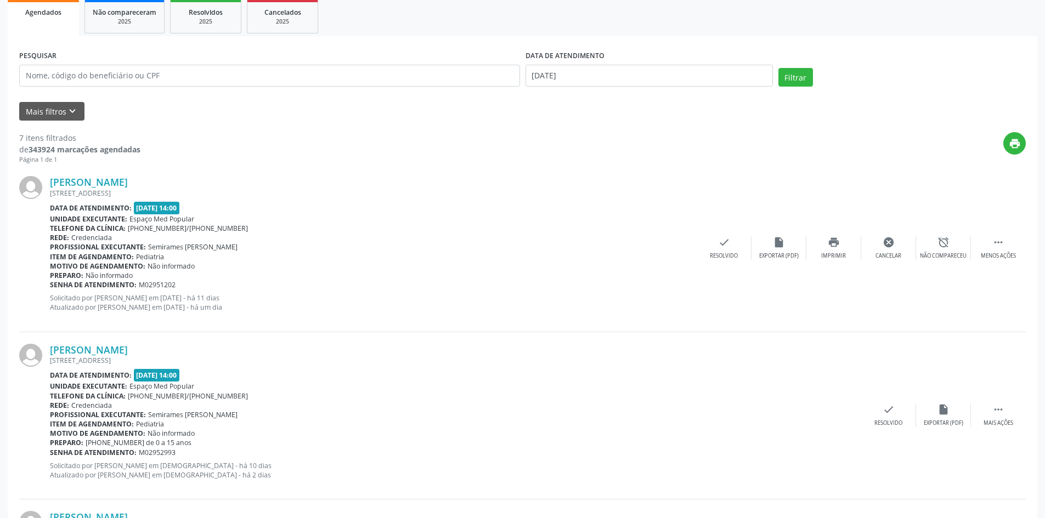
scroll to position [0, 0]
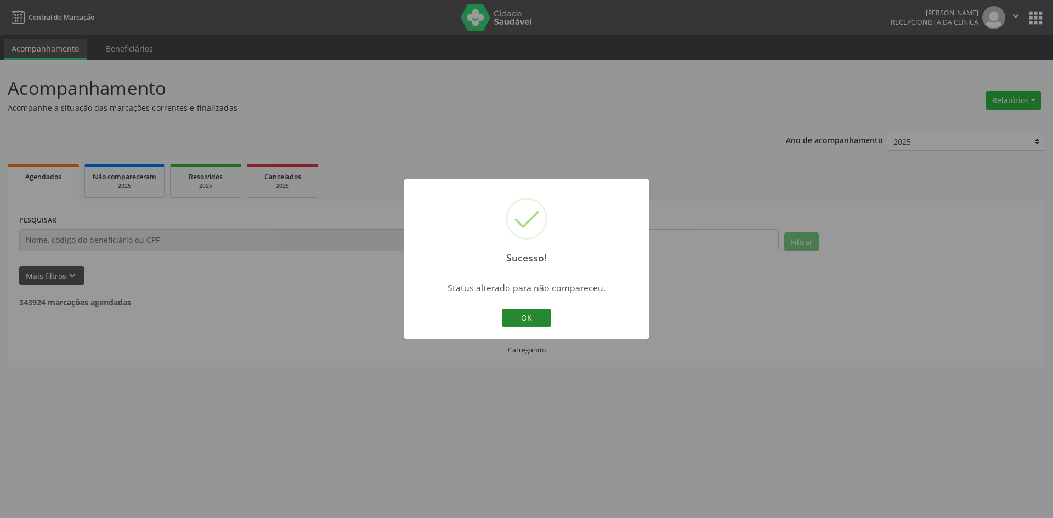
click at [511, 314] on button "OK" at bounding box center [526, 318] width 49 height 19
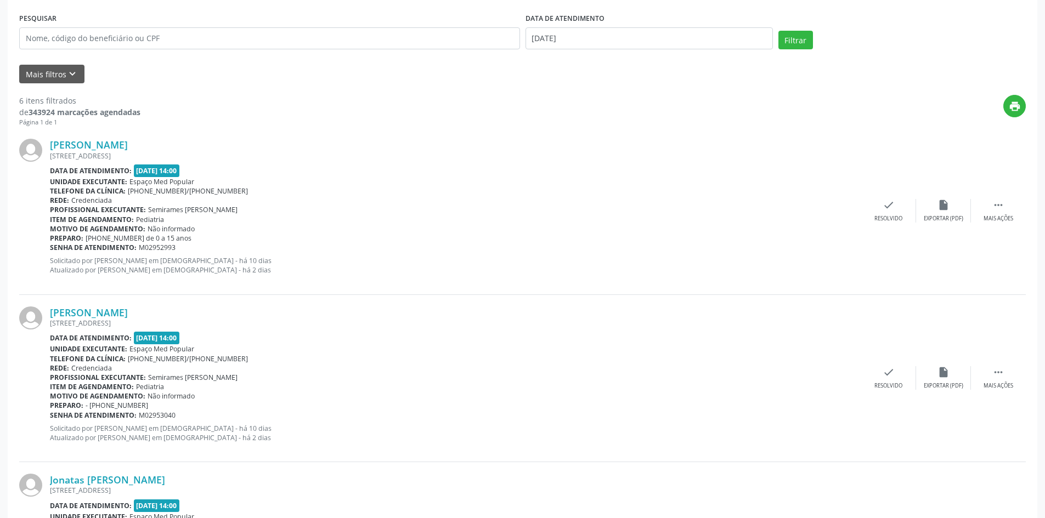
scroll to position [219, 0]
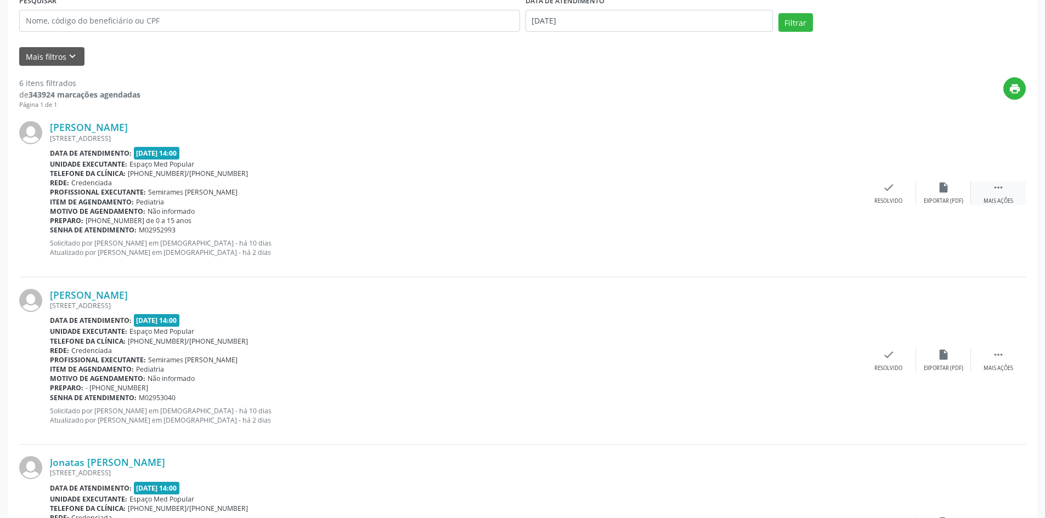
click at [1001, 188] on icon "" at bounding box center [998, 188] width 12 height 12
click at [937, 194] on div "alarm_off Não compareceu" at bounding box center [943, 194] width 55 height 24
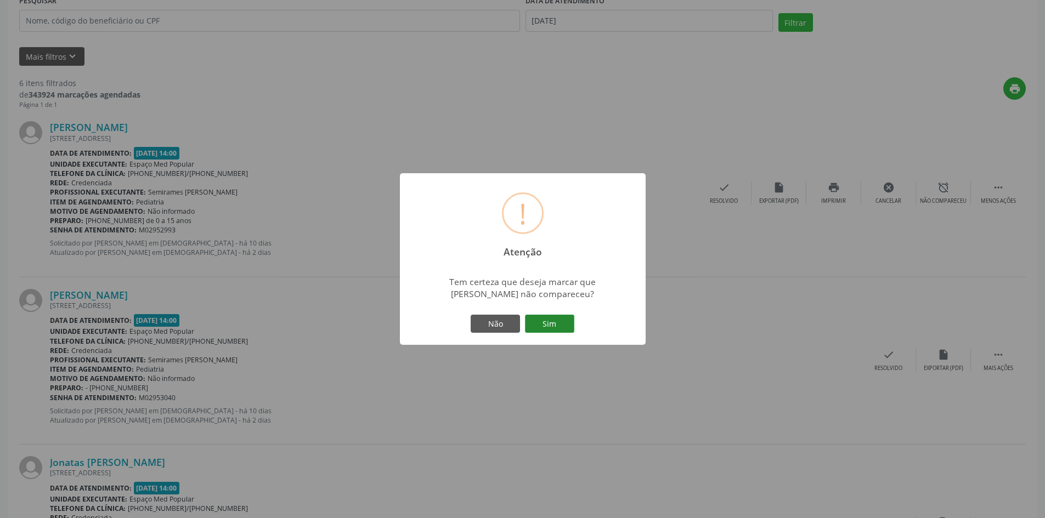
click at [550, 321] on button "Sim" at bounding box center [549, 324] width 49 height 19
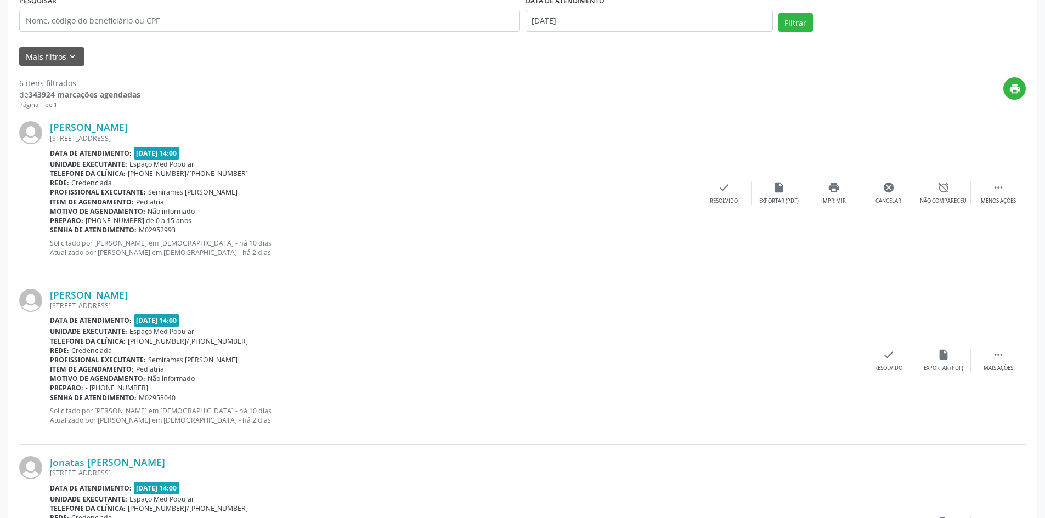
scroll to position [0, 0]
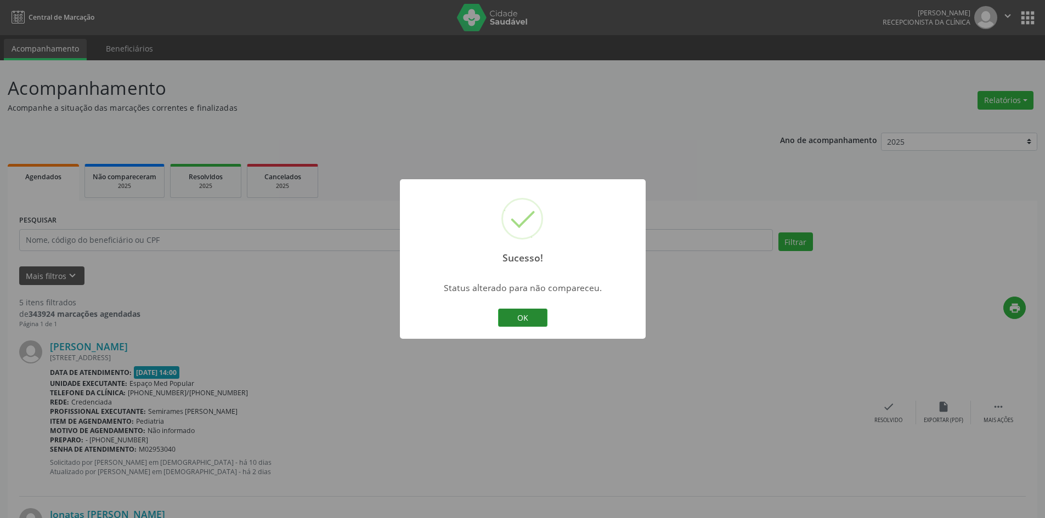
click at [517, 315] on button "OK" at bounding box center [522, 318] width 49 height 19
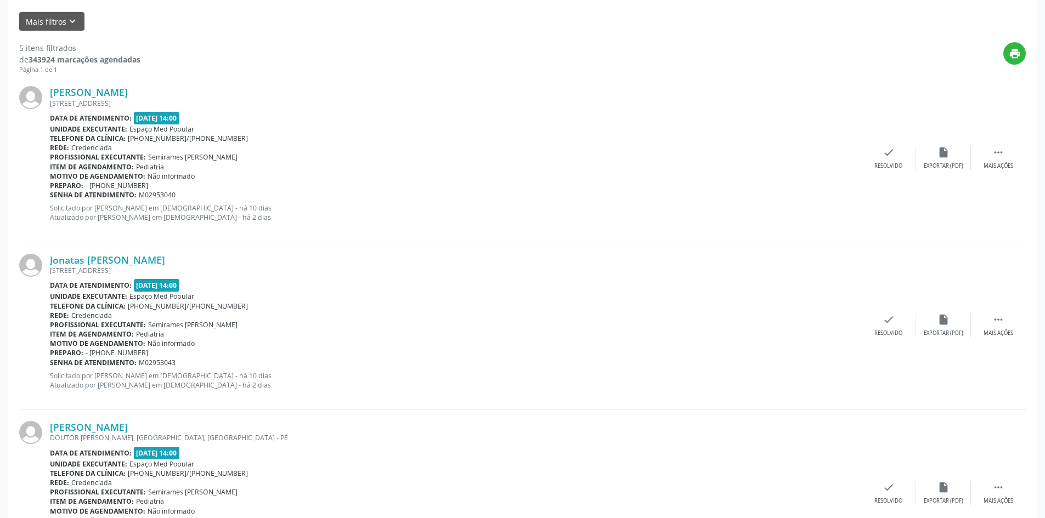
scroll to position [274, 0]
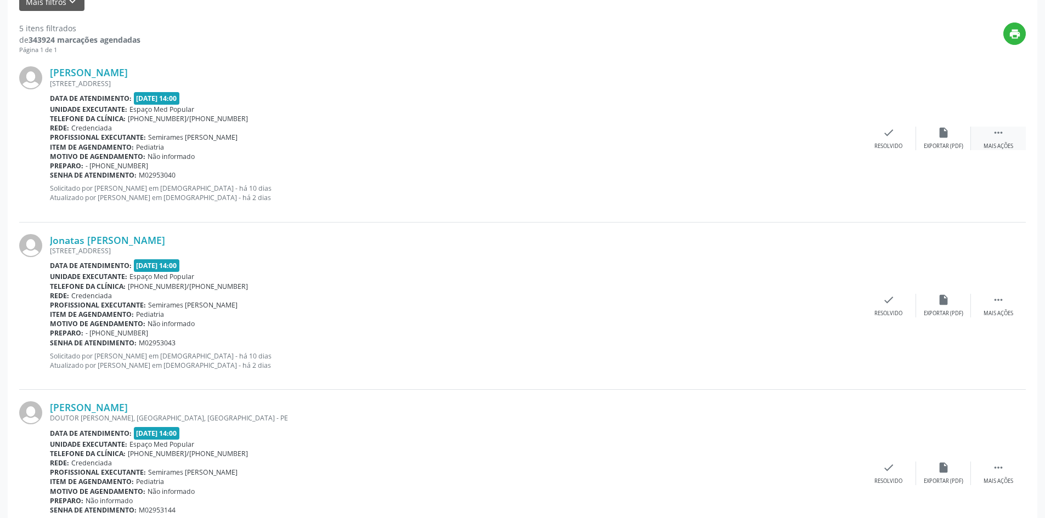
click at [980, 138] on div " Mais ações" at bounding box center [998, 139] width 55 height 24
click at [936, 151] on div "[PERSON_NAME] [STREET_ADDRESS] Data de atendimento: [DATE] 14:00 Unidade execut…" at bounding box center [522, 138] width 1006 height 167
click at [936, 147] on div "Não compareceu" at bounding box center [943, 147] width 47 height 8
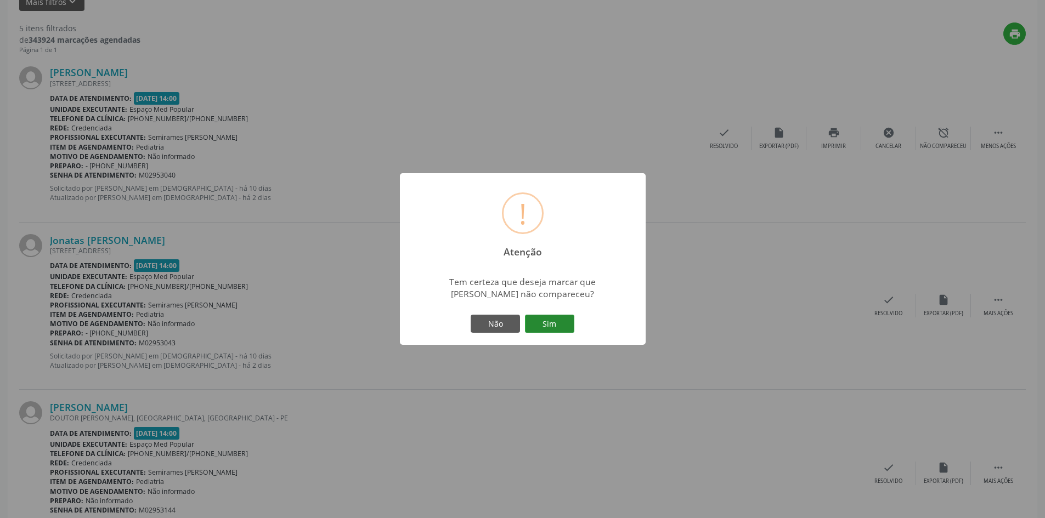
click at [552, 325] on button "Sim" at bounding box center [549, 324] width 49 height 19
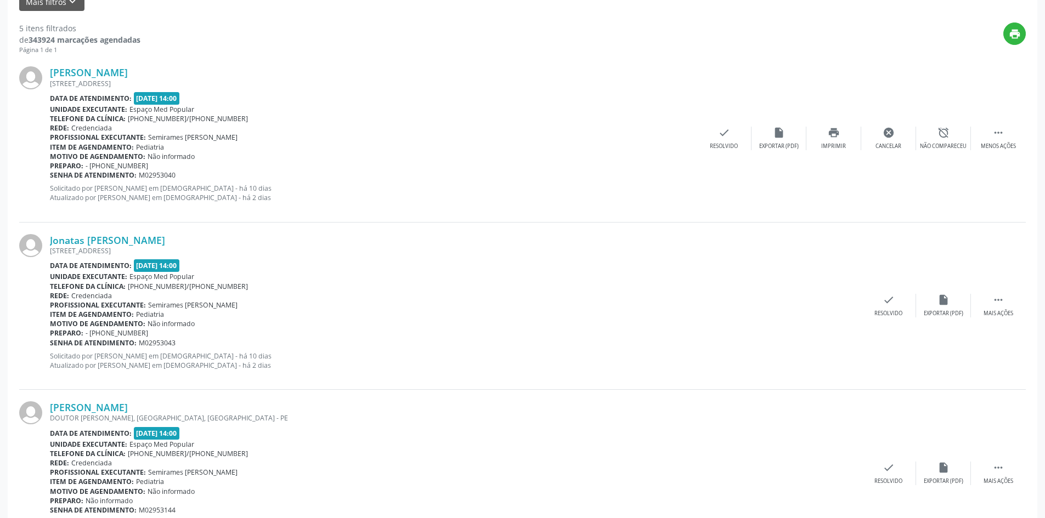
scroll to position [0, 0]
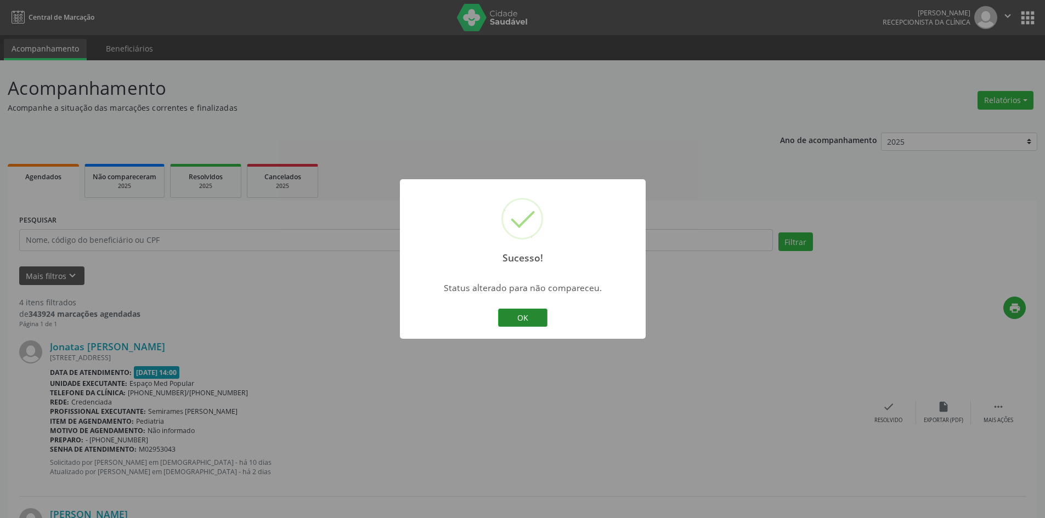
click at [518, 318] on button "OK" at bounding box center [522, 318] width 49 height 19
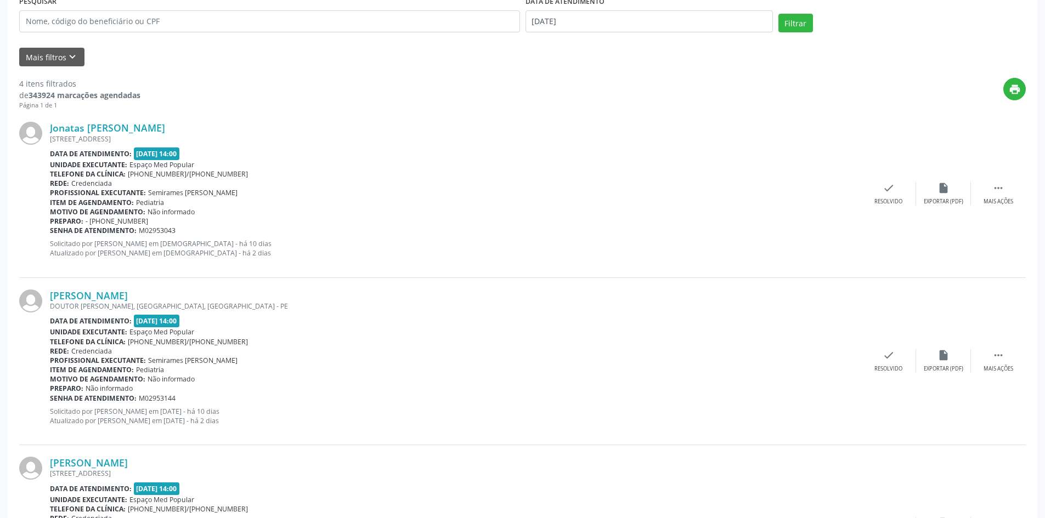
scroll to position [219, 0]
click at [1017, 194] on div " Mais ações" at bounding box center [998, 194] width 55 height 24
click at [942, 206] on div "Jonatas [PERSON_NAME] [STREET_ADDRESS] Data de atendimento: [DATE] 14:00 Unidad…" at bounding box center [522, 193] width 1006 height 167
click at [941, 198] on div "Não compareceu" at bounding box center [943, 201] width 47 height 8
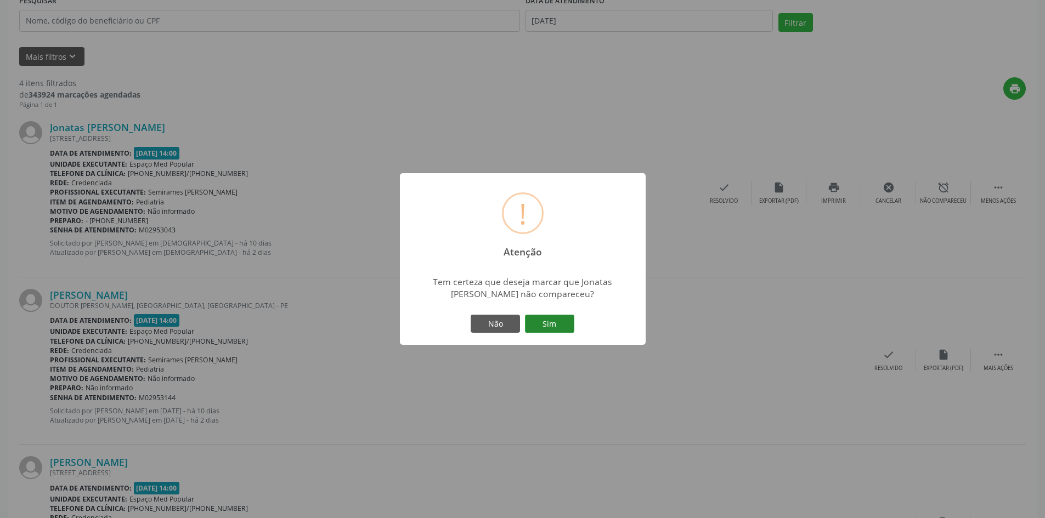
click at [560, 328] on button "Sim" at bounding box center [549, 324] width 49 height 19
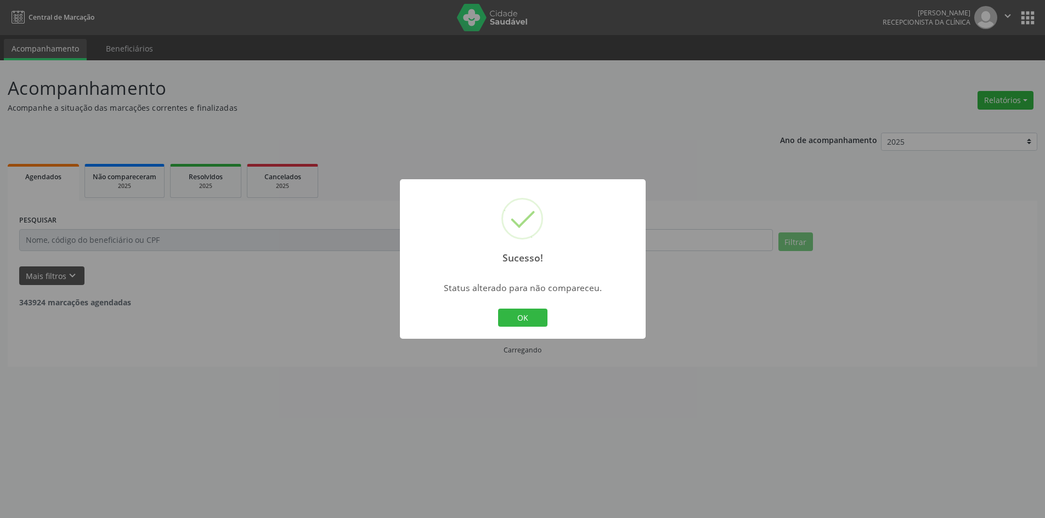
scroll to position [0, 0]
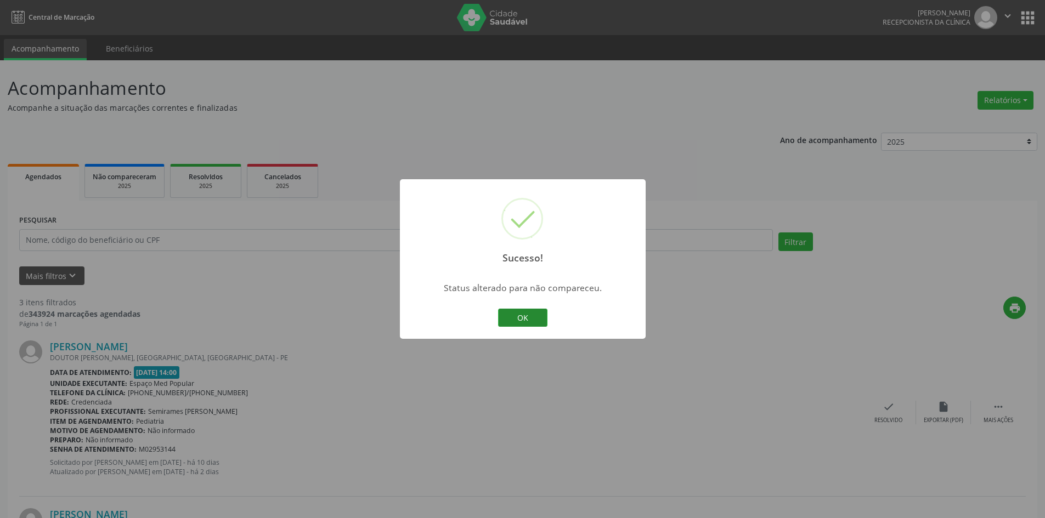
click at [541, 323] on button "OK" at bounding box center [522, 318] width 49 height 19
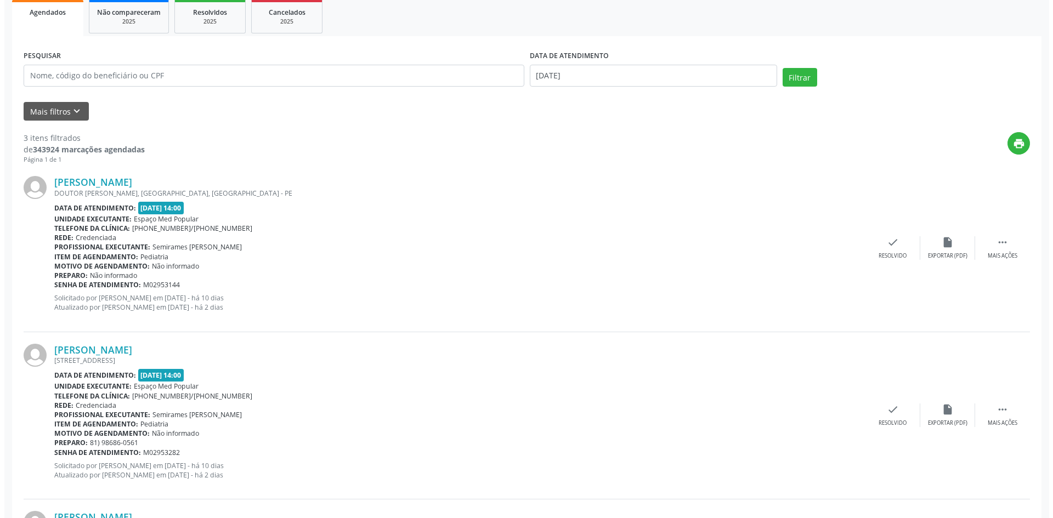
scroll to position [219, 0]
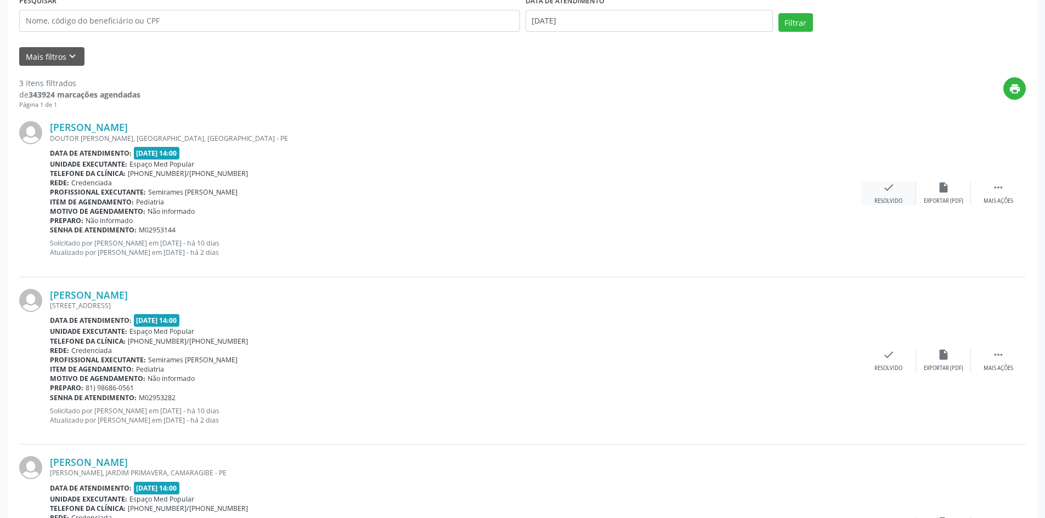
click at [877, 195] on div "check Resolvido" at bounding box center [888, 194] width 55 height 24
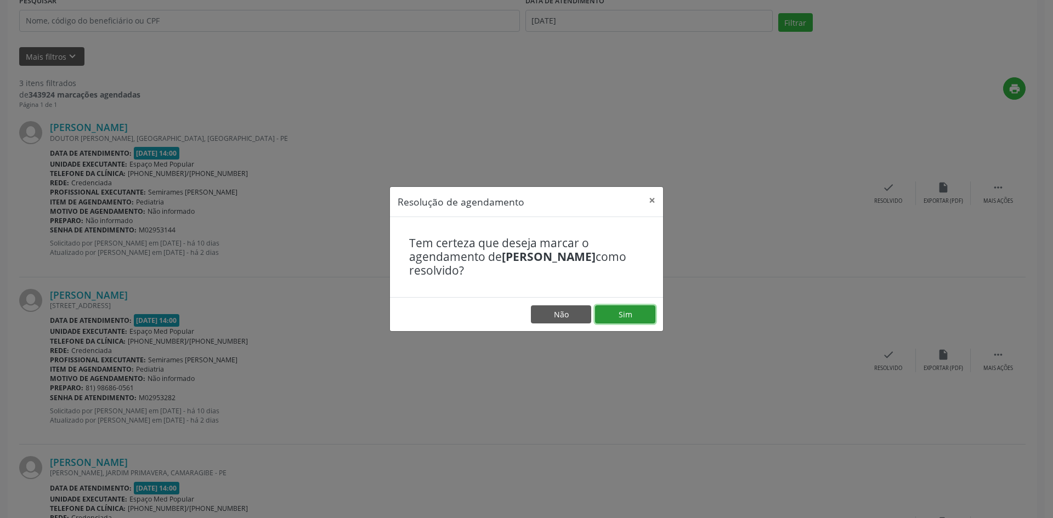
click at [630, 315] on button "Sim" at bounding box center [625, 314] width 60 height 19
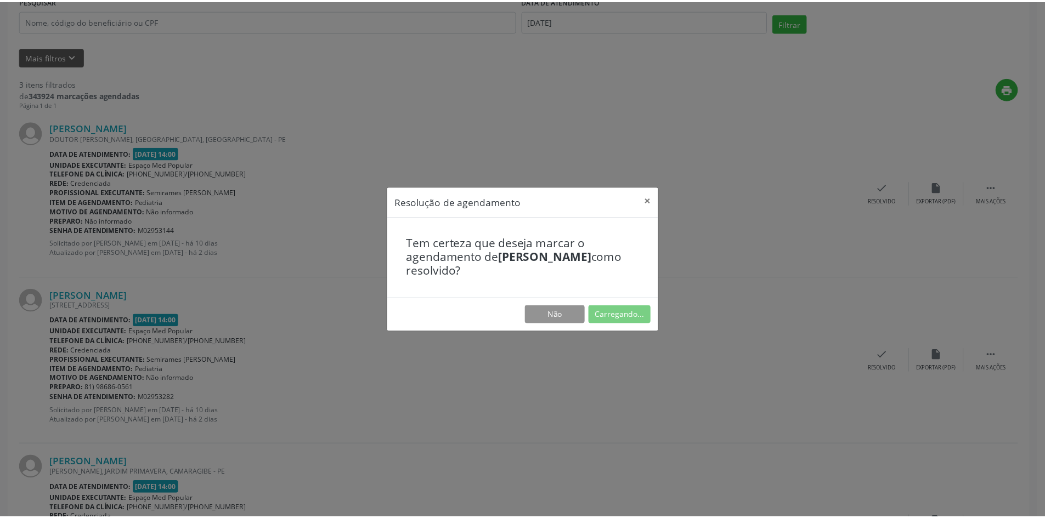
scroll to position [0, 0]
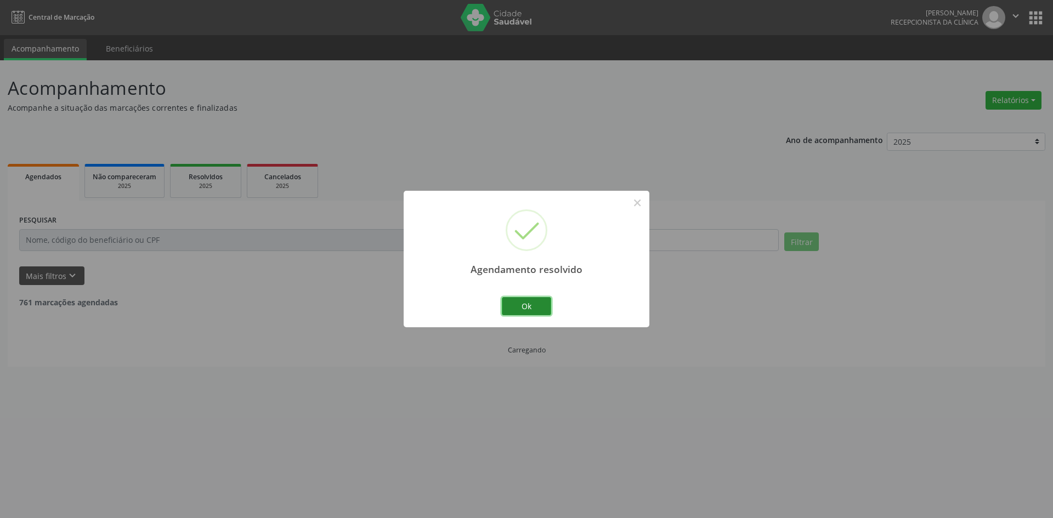
click at [524, 309] on button "Ok" at bounding box center [526, 306] width 49 height 19
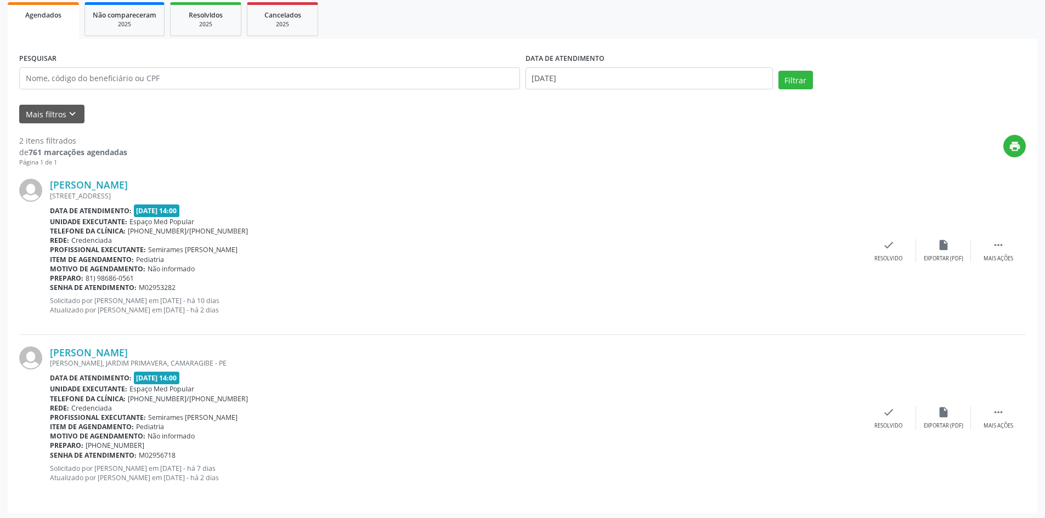
scroll to position [165, 0]
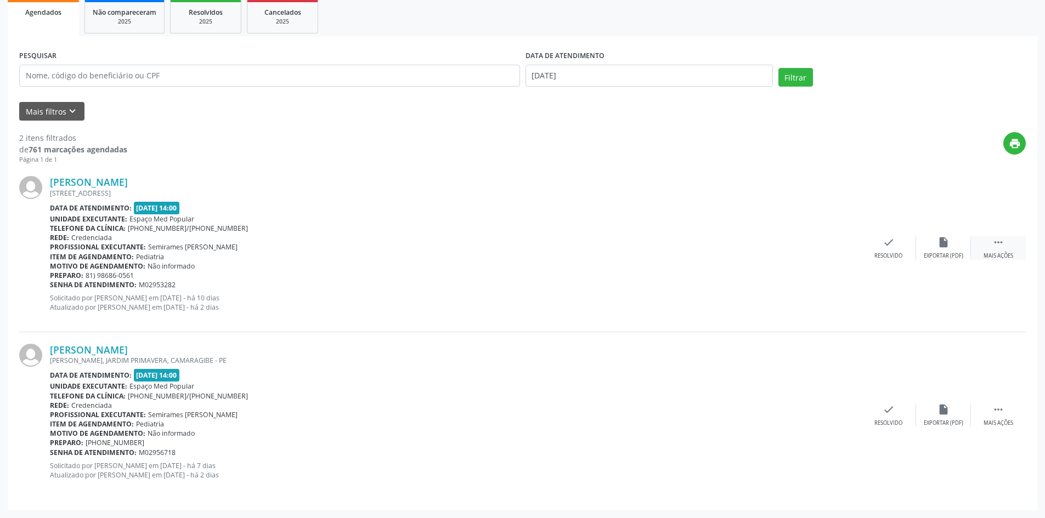
click at [1004, 249] on div " Mais ações" at bounding box center [998, 248] width 55 height 24
click at [953, 249] on div "alarm_off Não compareceu" at bounding box center [943, 248] width 55 height 24
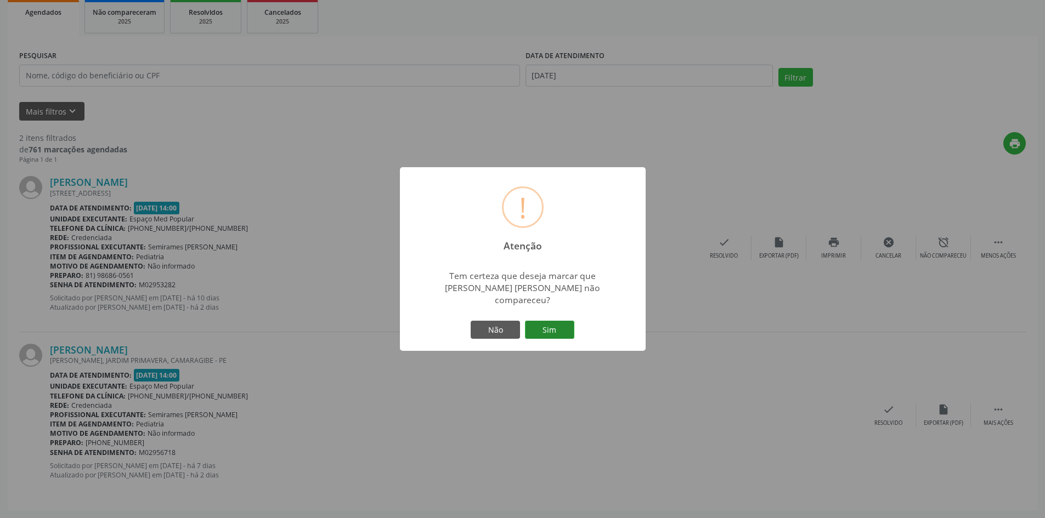
click at [568, 322] on button "Sim" at bounding box center [549, 330] width 49 height 19
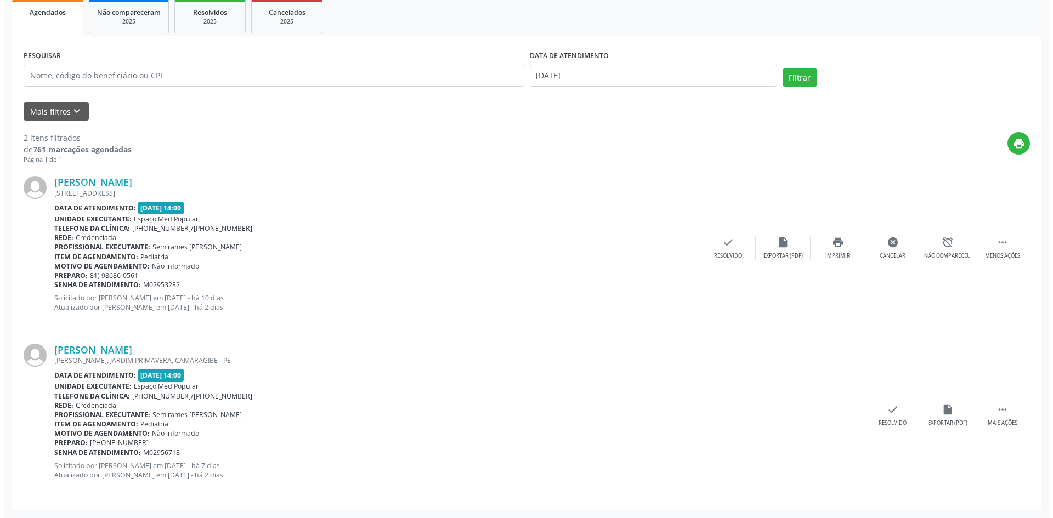
scroll to position [0, 0]
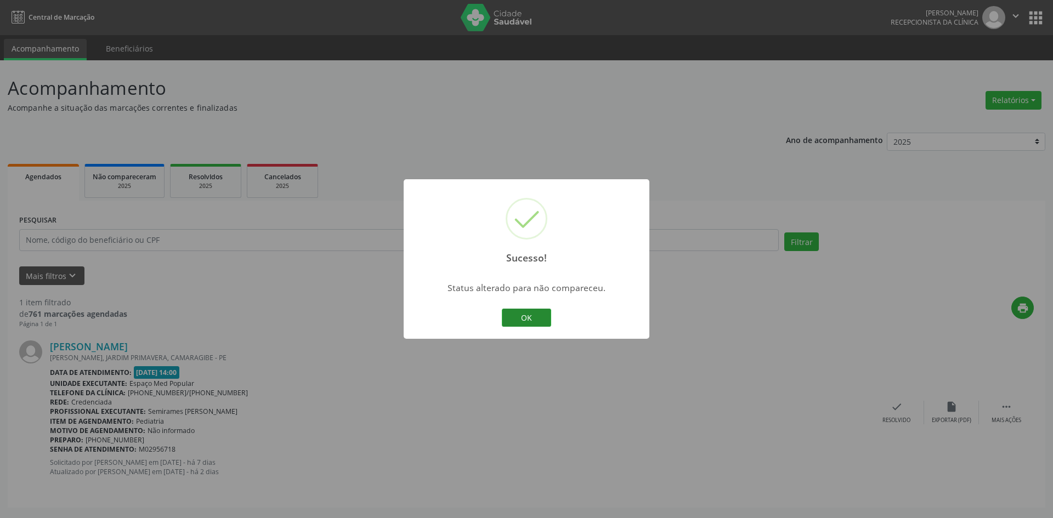
click at [526, 314] on button "OK" at bounding box center [526, 318] width 49 height 19
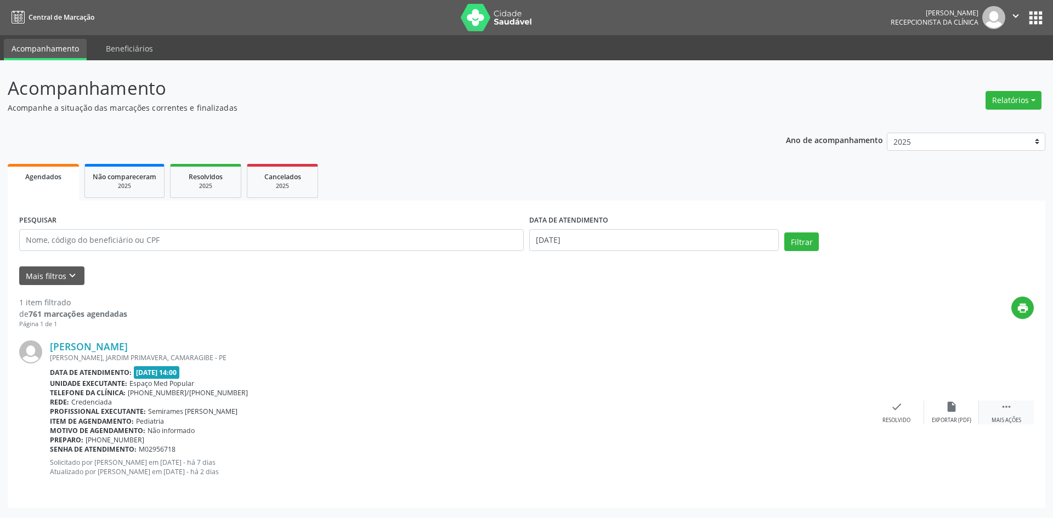
click at [1012, 413] on div " Mais ações" at bounding box center [1006, 413] width 55 height 24
click at [740, 418] on div "Resolvido" at bounding box center [732, 421] width 28 height 8
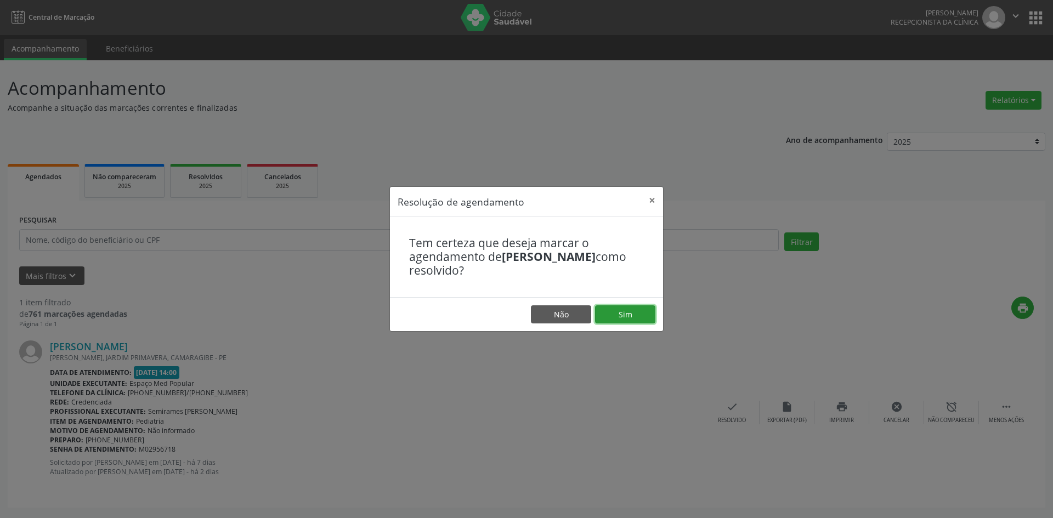
click at [634, 308] on button "Sim" at bounding box center [625, 314] width 60 height 19
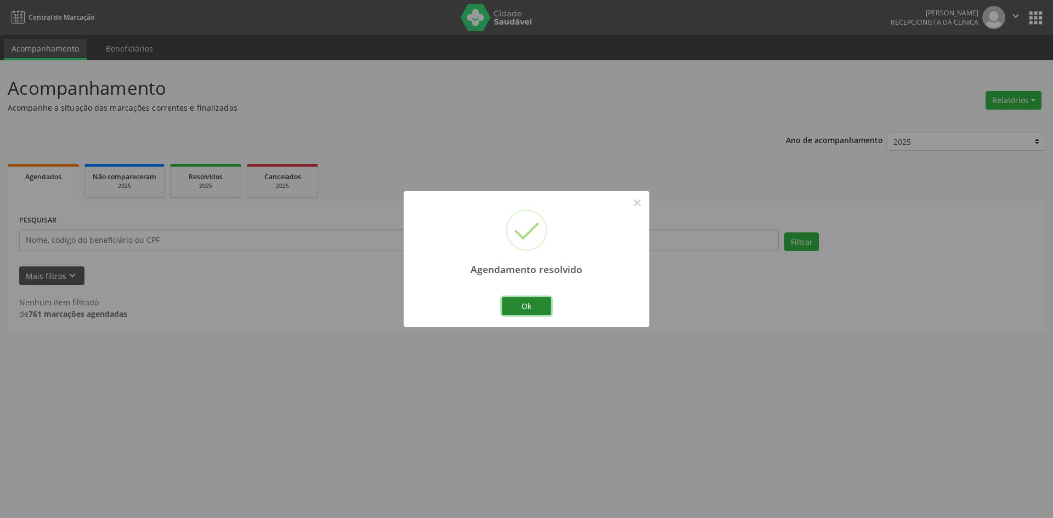
click at [509, 313] on button "Ok" at bounding box center [526, 306] width 49 height 19
